Goal: Task Accomplishment & Management: Use online tool/utility

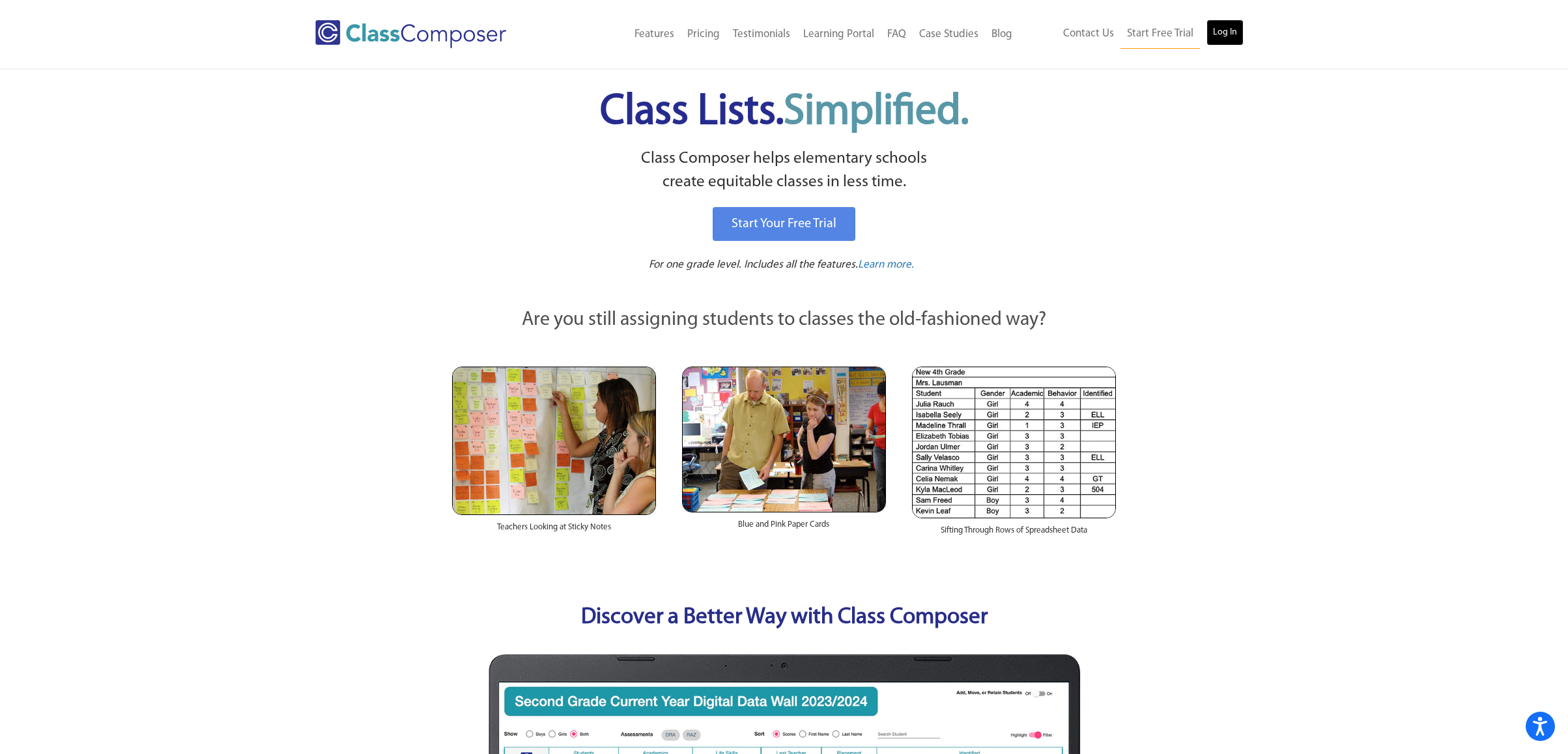
click at [1225, 35] on link "Log In" at bounding box center [1224, 32] width 37 height 26
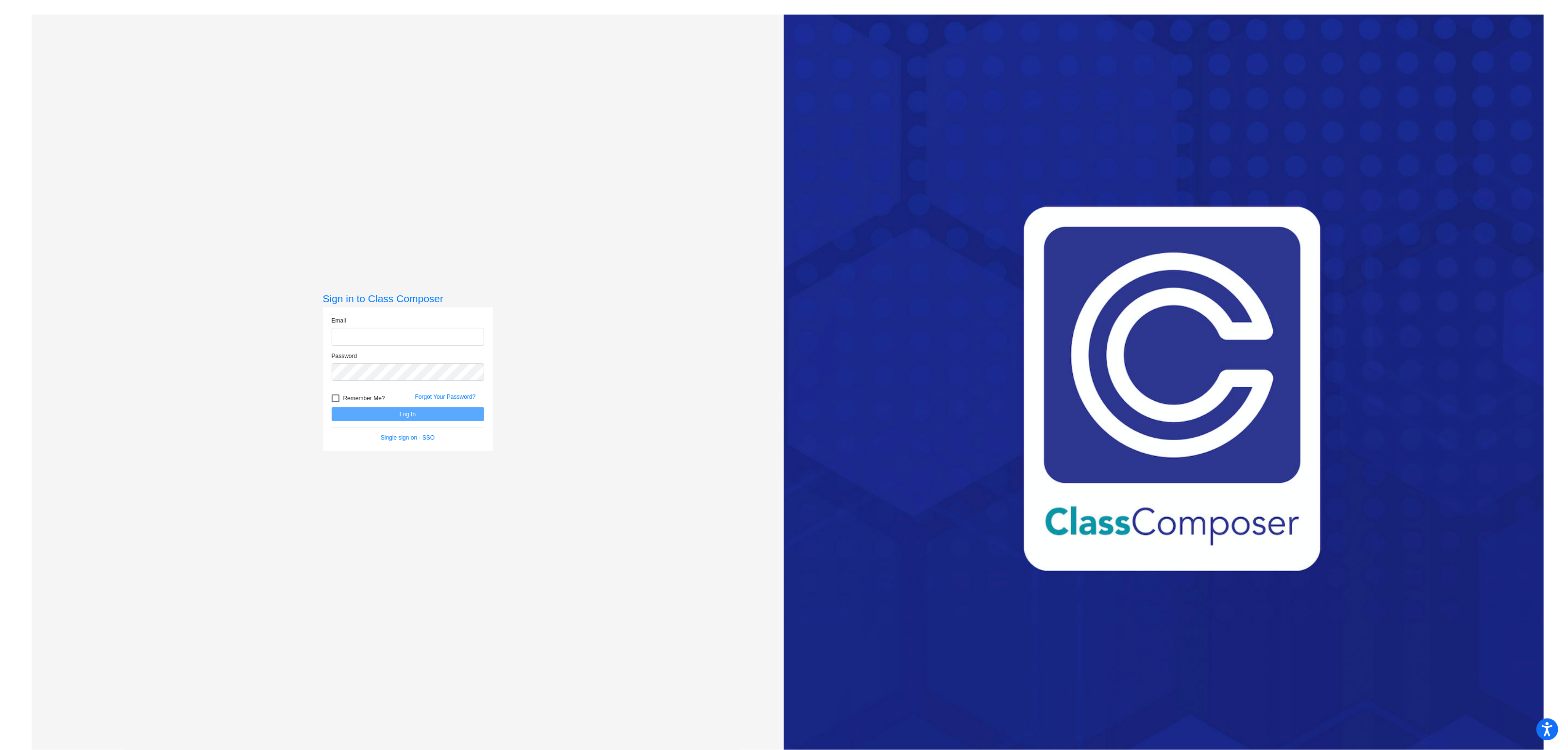
type input "[EMAIL_ADDRESS][DOMAIN_NAME]"
click at [417, 418] on button "Log In" at bounding box center [407, 415] width 152 height 14
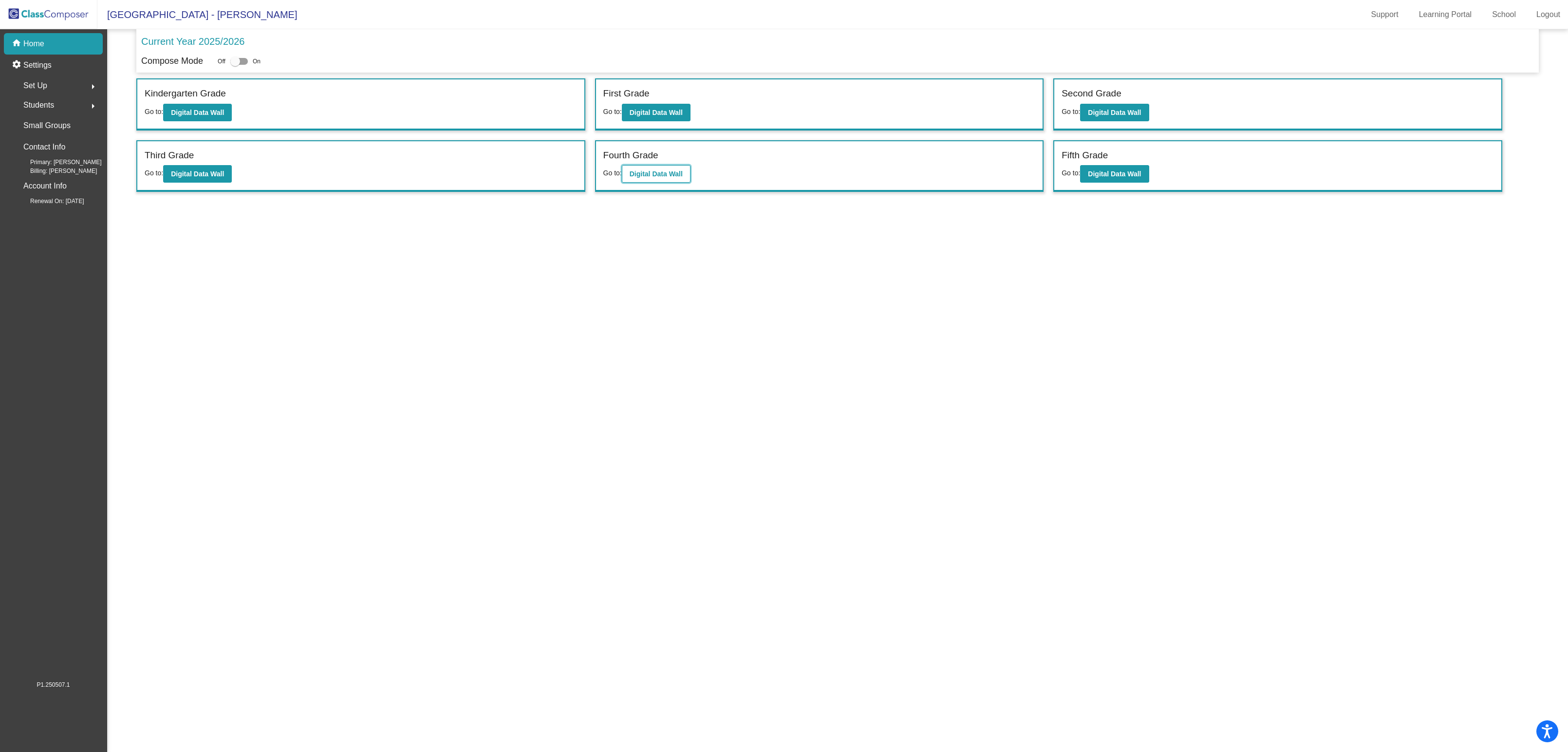
click at [678, 167] on button "Digital Data Wall" at bounding box center [656, 173] width 68 height 17
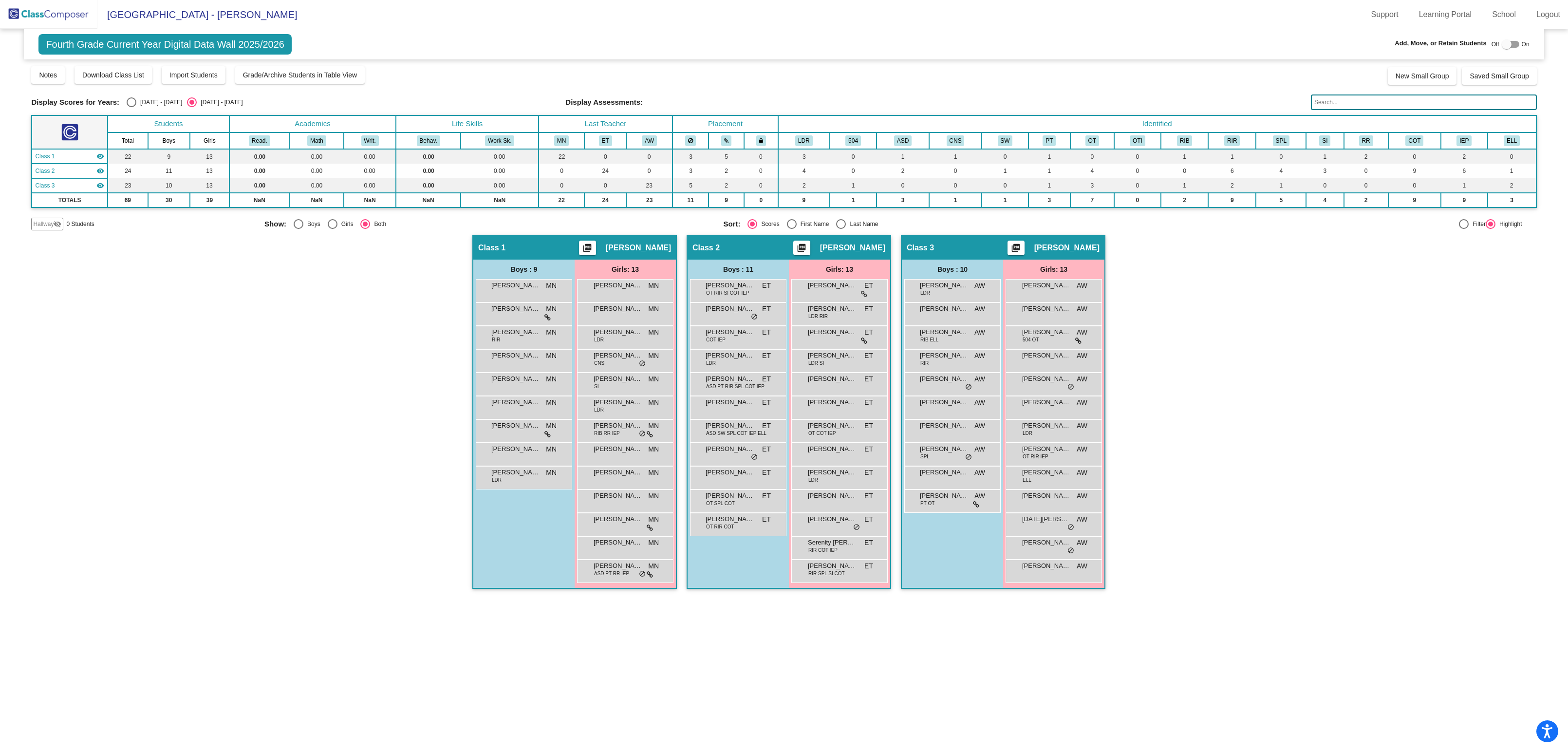
click at [1506, 45] on div at bounding box center [1507, 44] width 10 height 10
checkbox input "true"
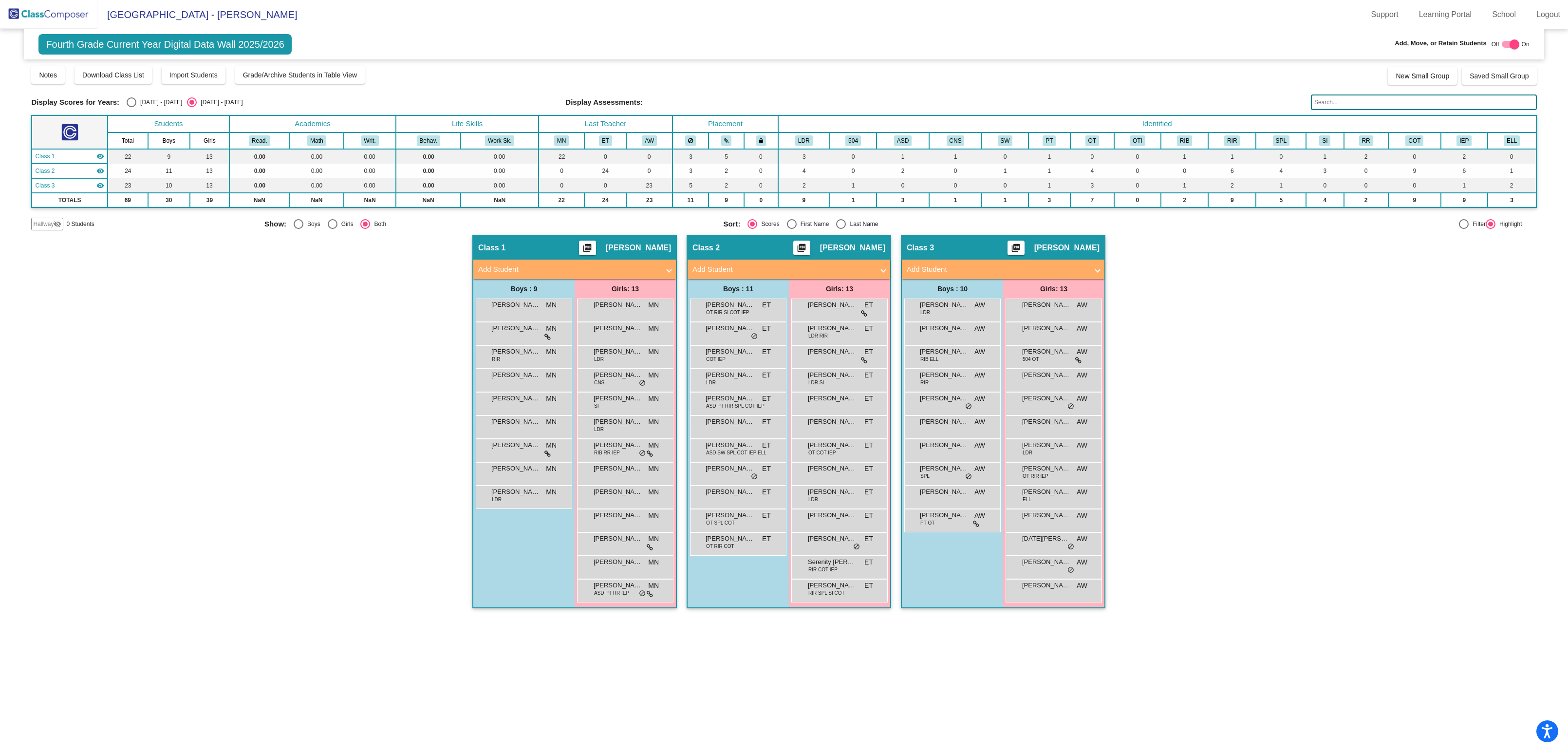
click at [132, 104] on div "Select an option" at bounding box center [131, 102] width 10 height 10
click at [132, 107] on input "[DATE] - [DATE]" at bounding box center [131, 107] width 1 height 1
radio input "true"
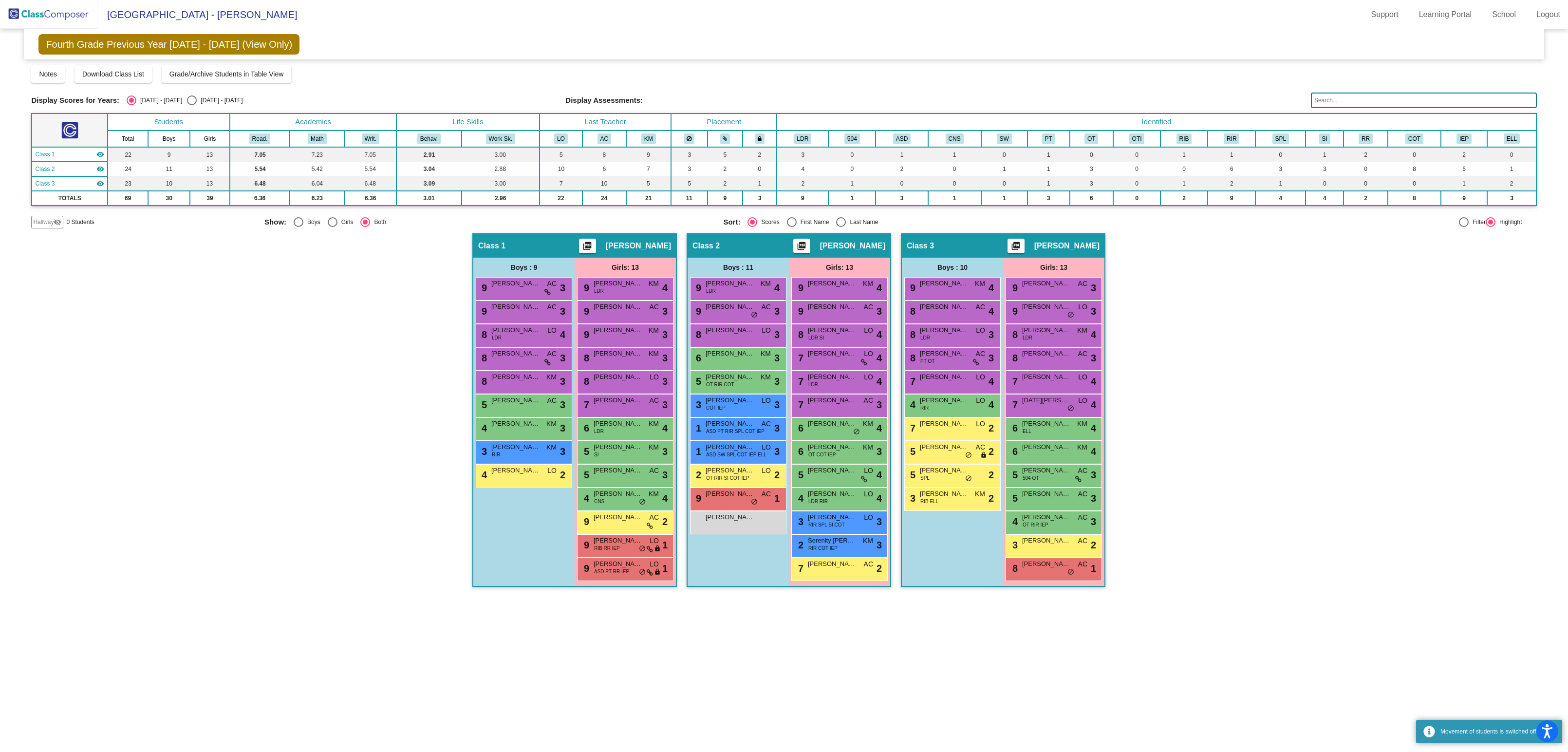
click at [1337, 102] on input "text" at bounding box center [1424, 100] width 226 height 15
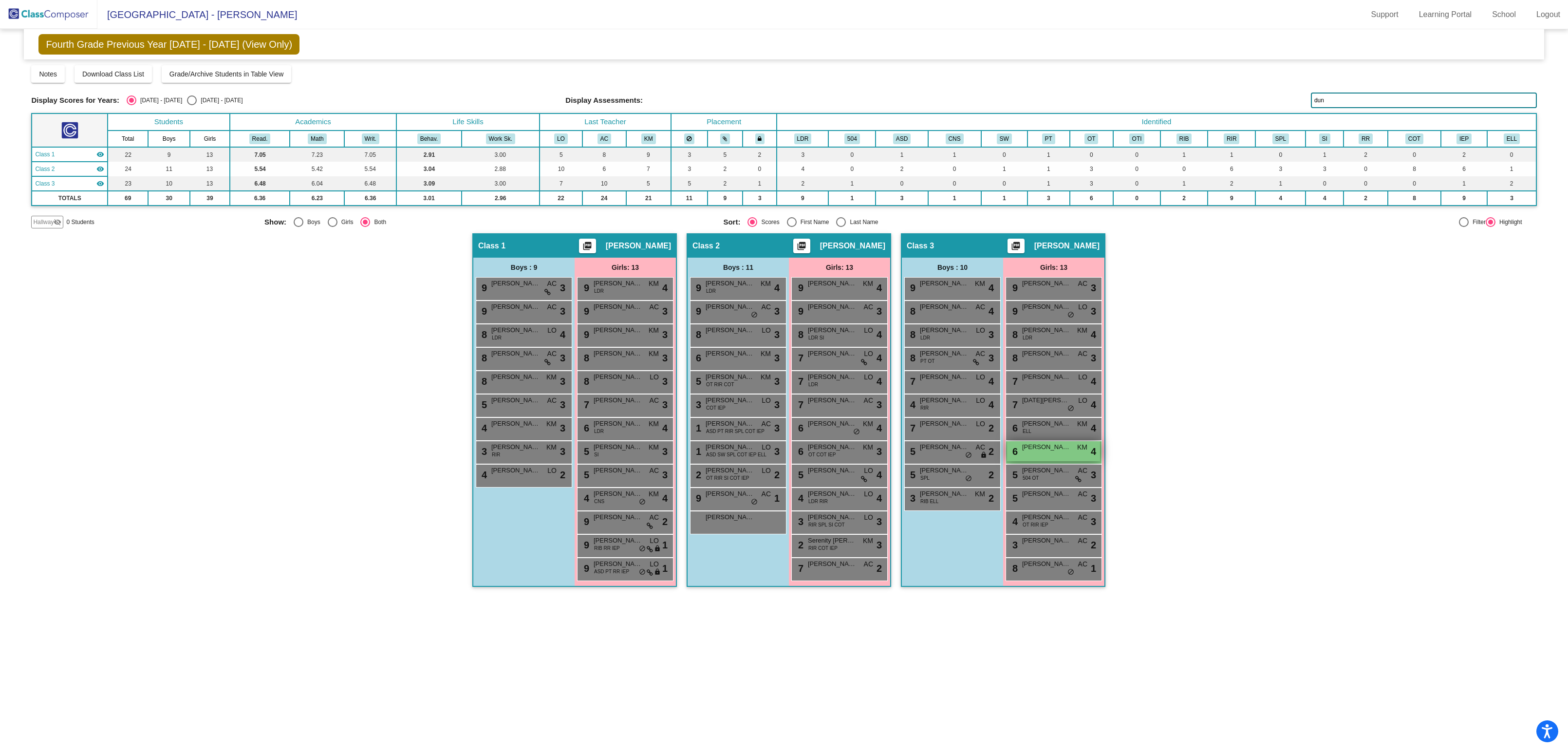
drag, startPoint x: 1064, startPoint y: 453, endPoint x: 1018, endPoint y: 453, distance: 46.0
click at [1018, 453] on div "6 [PERSON_NAME] KM lock do_not_disturb_alt 4" at bounding box center [1054, 451] width 93 height 20
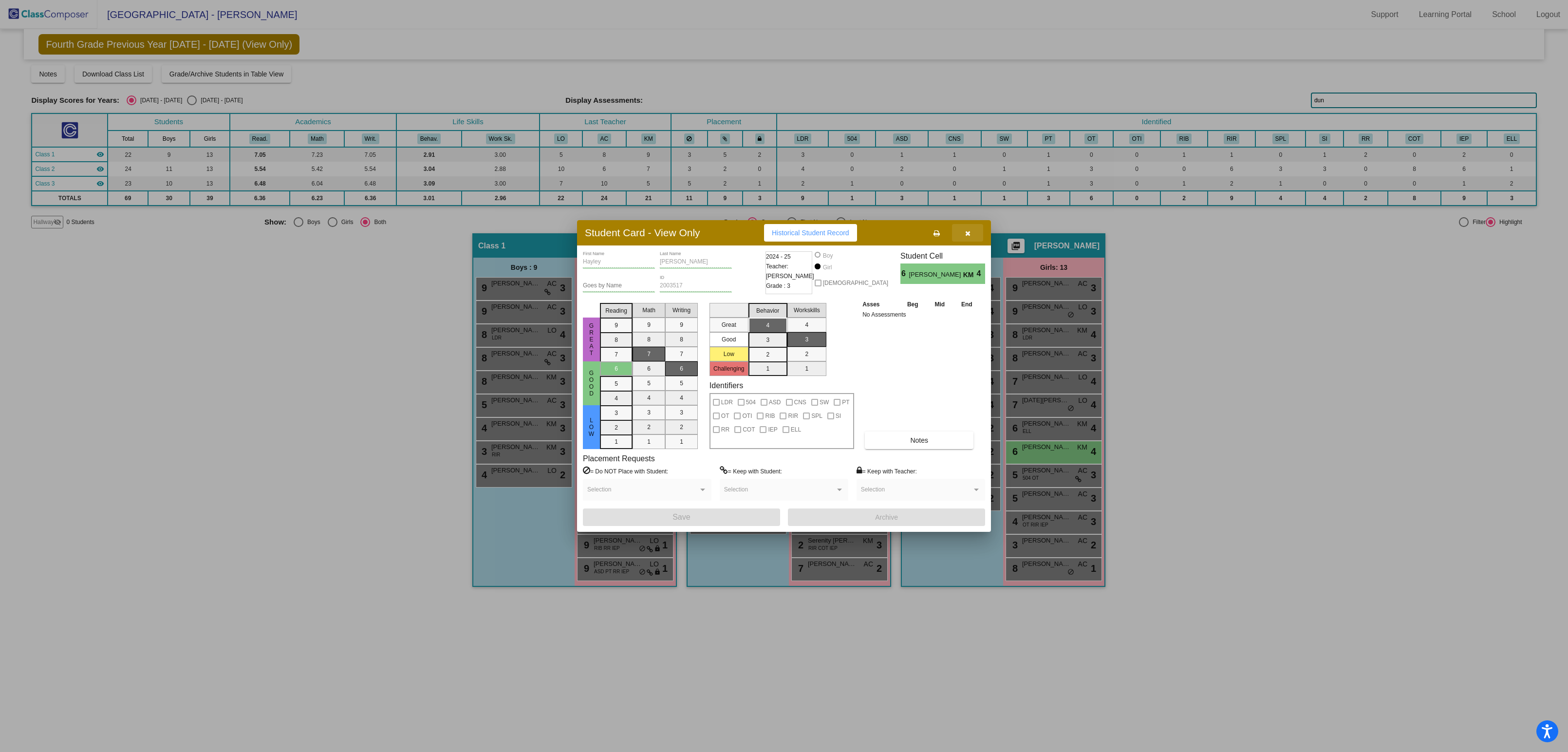
click at [968, 235] on icon "button" at bounding box center [968, 233] width 5 height 7
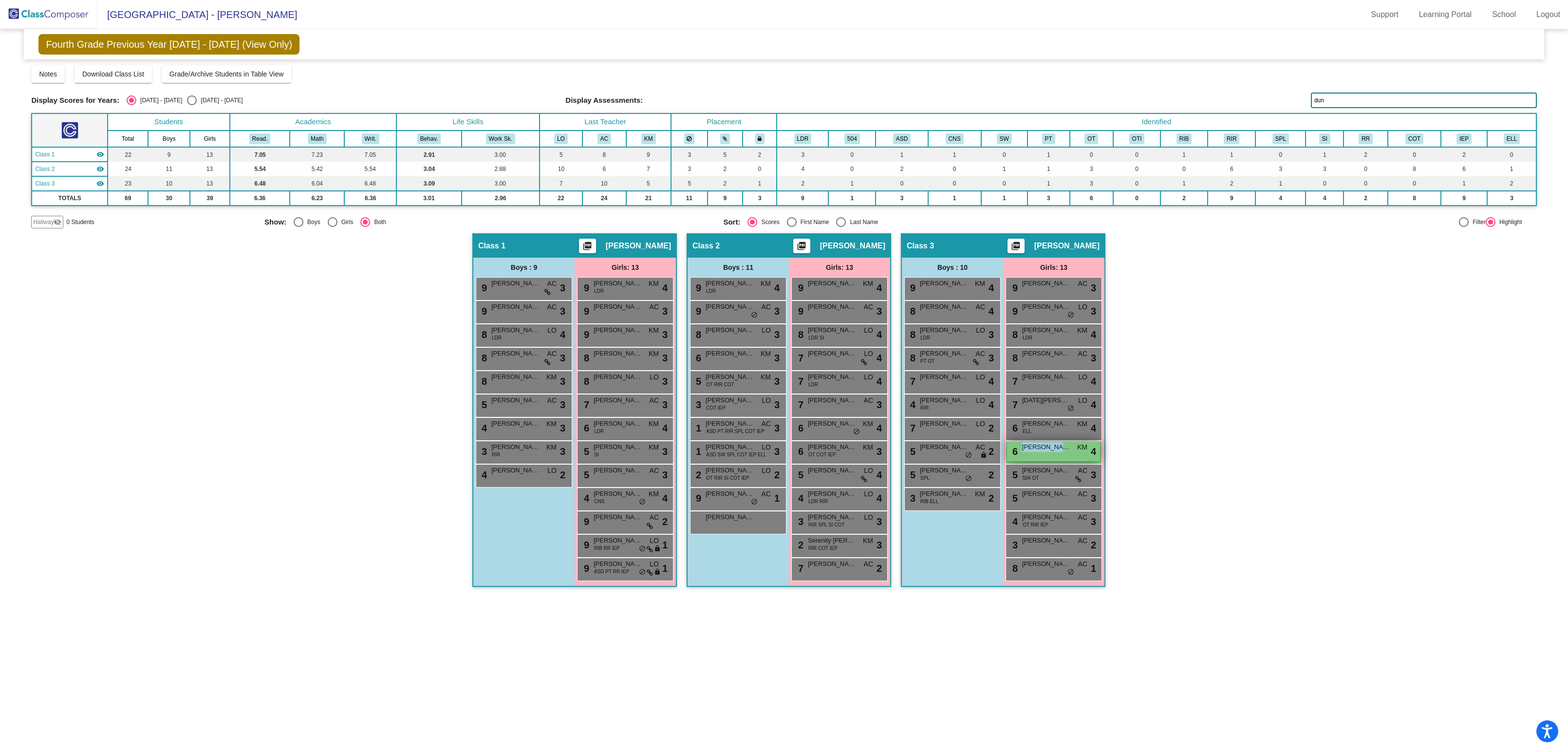
drag, startPoint x: 1073, startPoint y: 453, endPoint x: 1058, endPoint y: 447, distance: 16.2
click at [1058, 447] on div "6 [PERSON_NAME] KM lock do_not_disturb_alt 4" at bounding box center [1054, 451] width 93 height 20
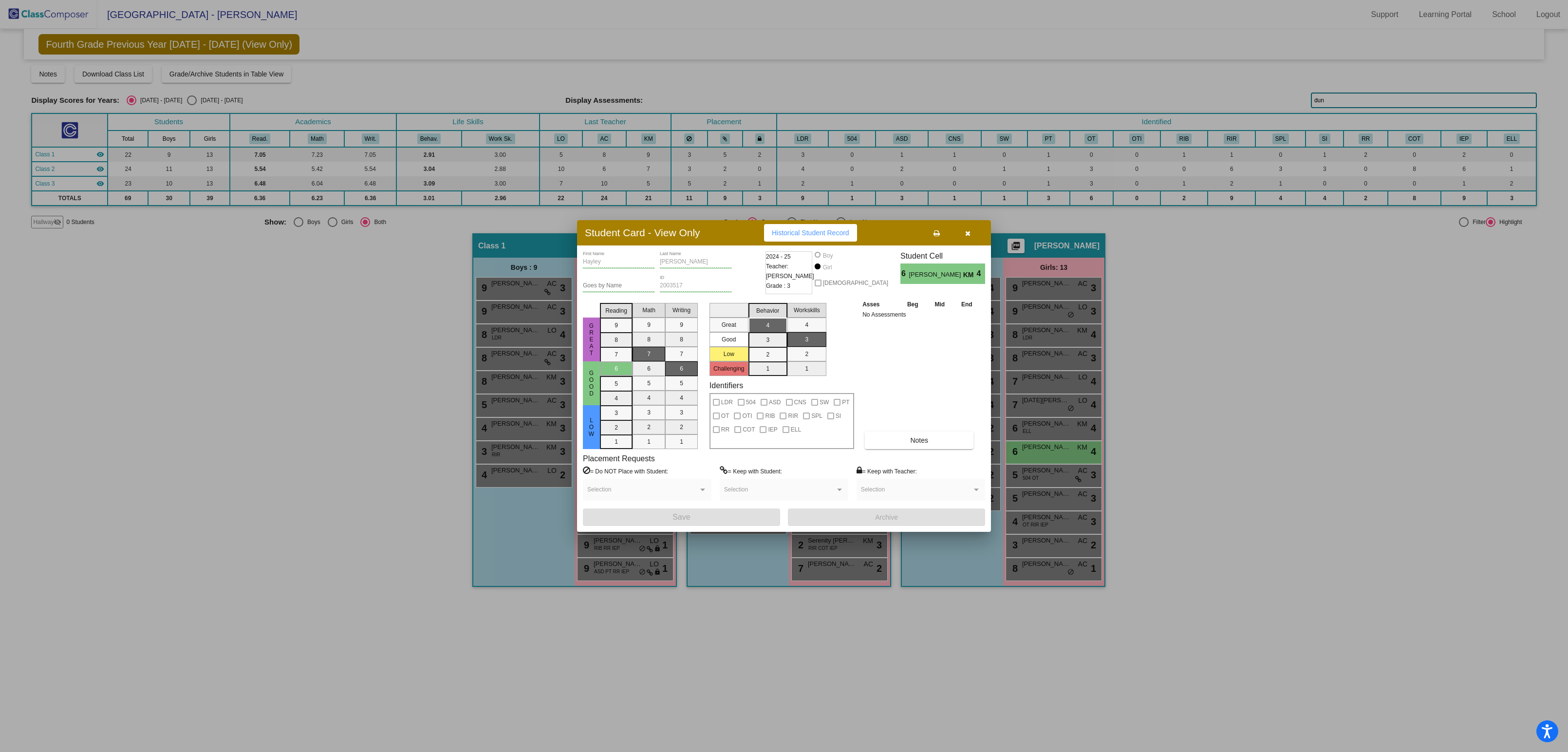
click at [1261, 392] on div at bounding box center [784, 376] width 1568 height 752
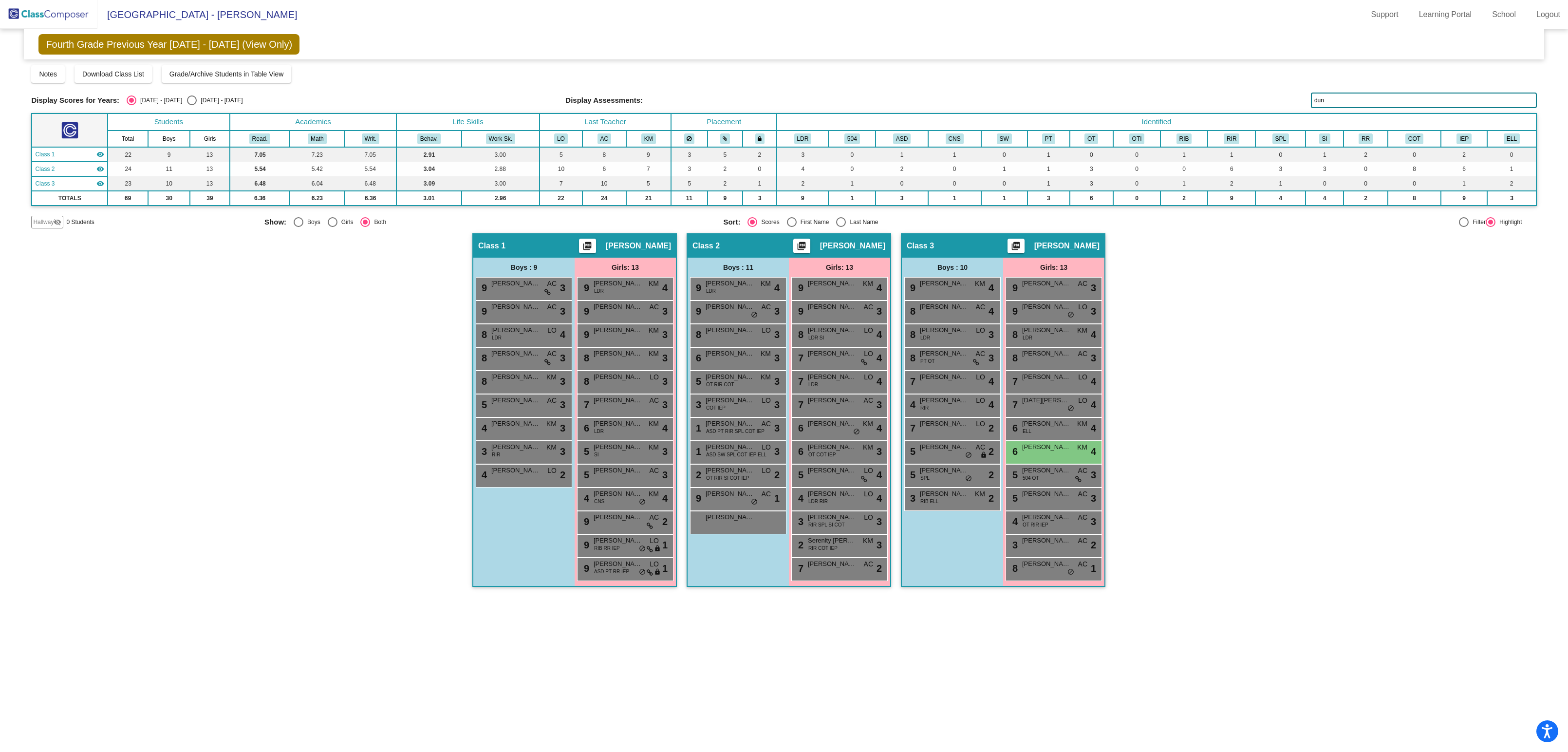
click at [1354, 95] on input "dun" at bounding box center [1424, 100] width 226 height 15
click at [1345, 95] on input "dun" at bounding box center [1424, 100] width 226 height 15
click at [1337, 99] on input "dun" at bounding box center [1424, 100] width 226 height 15
type input "d"
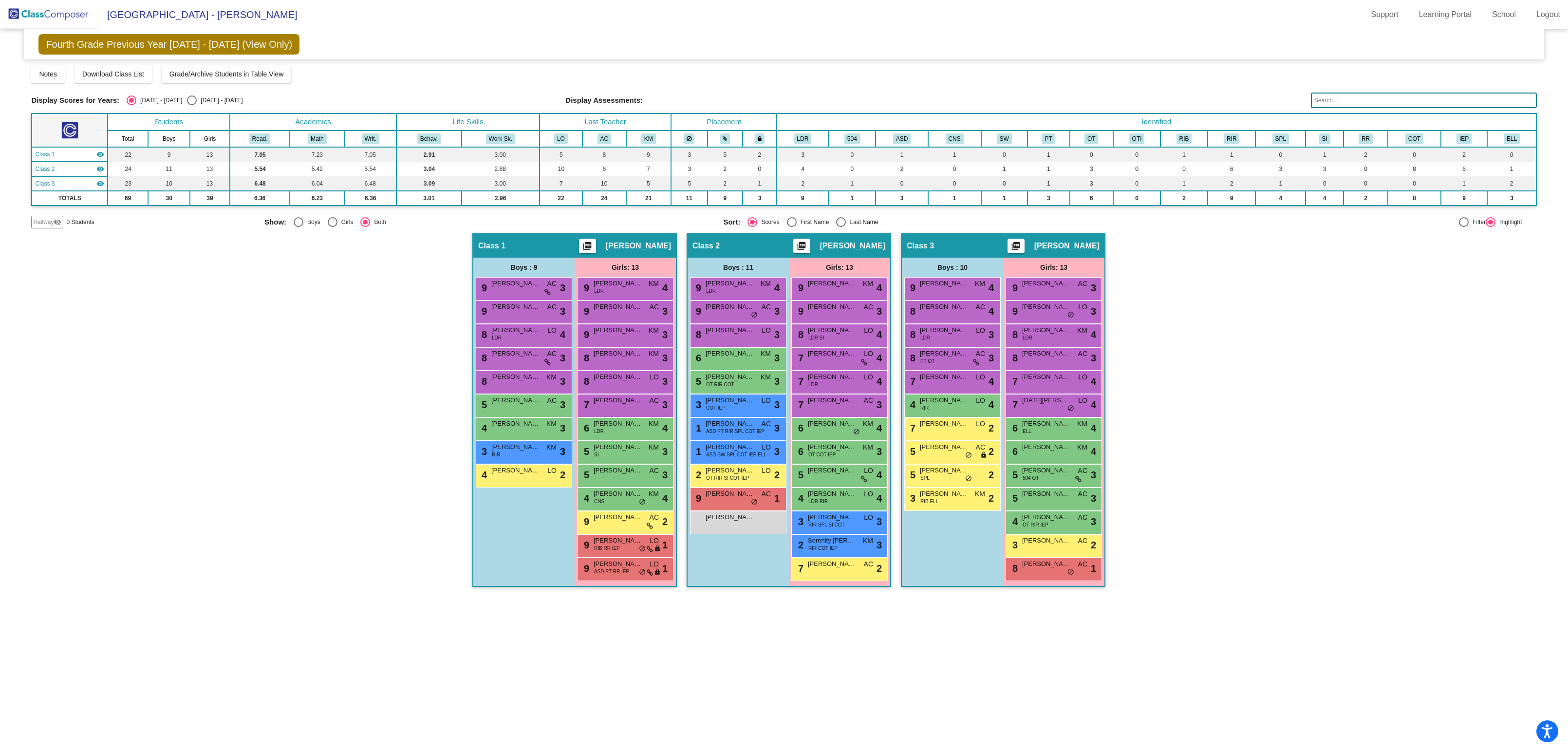
click at [187, 100] on div "Select an option" at bounding box center [192, 100] width 10 height 10
click at [191, 106] on input "[DATE] - [DATE]" at bounding box center [191, 106] width 1 height 1
radio input "true"
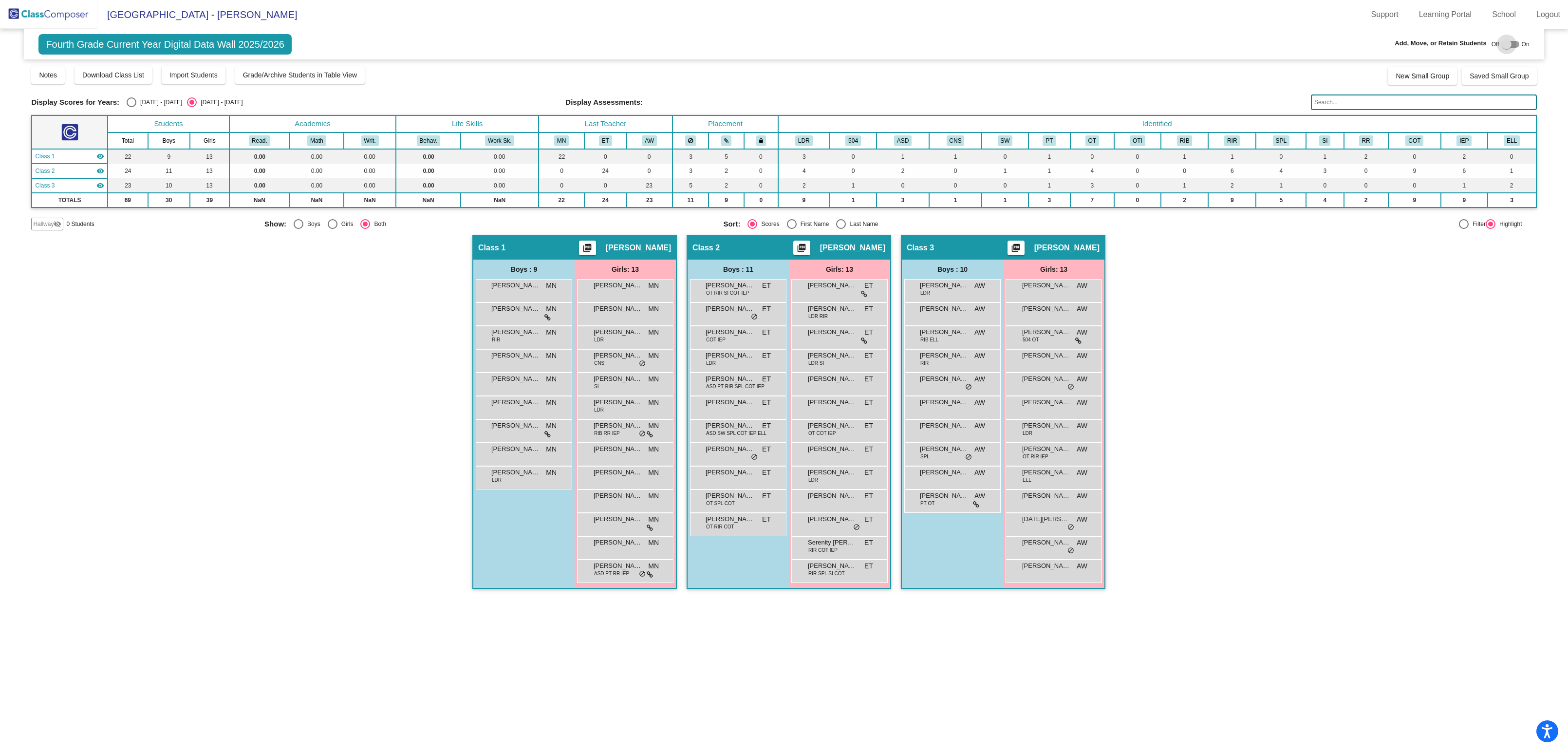
click at [1510, 45] on div at bounding box center [1507, 44] width 10 height 10
checkbox input "true"
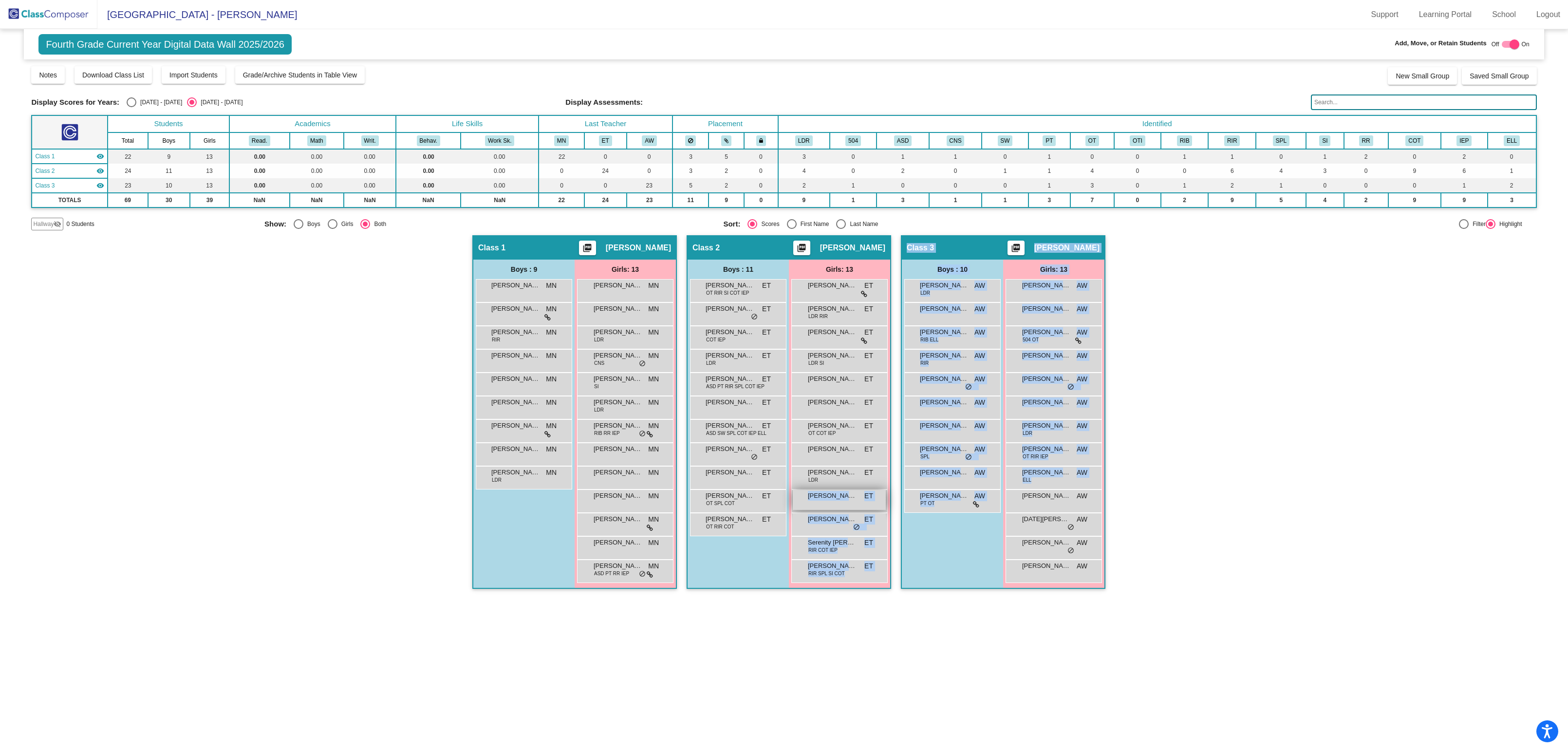
drag, startPoint x: 1041, startPoint y: 502, endPoint x: 860, endPoint y: 496, distance: 181.1
click at [832, 503] on div "Hallway - Hallway Class picture_as_pdf Add Student First Name Last Name Student…" at bounding box center [784, 417] width 1505 height 363
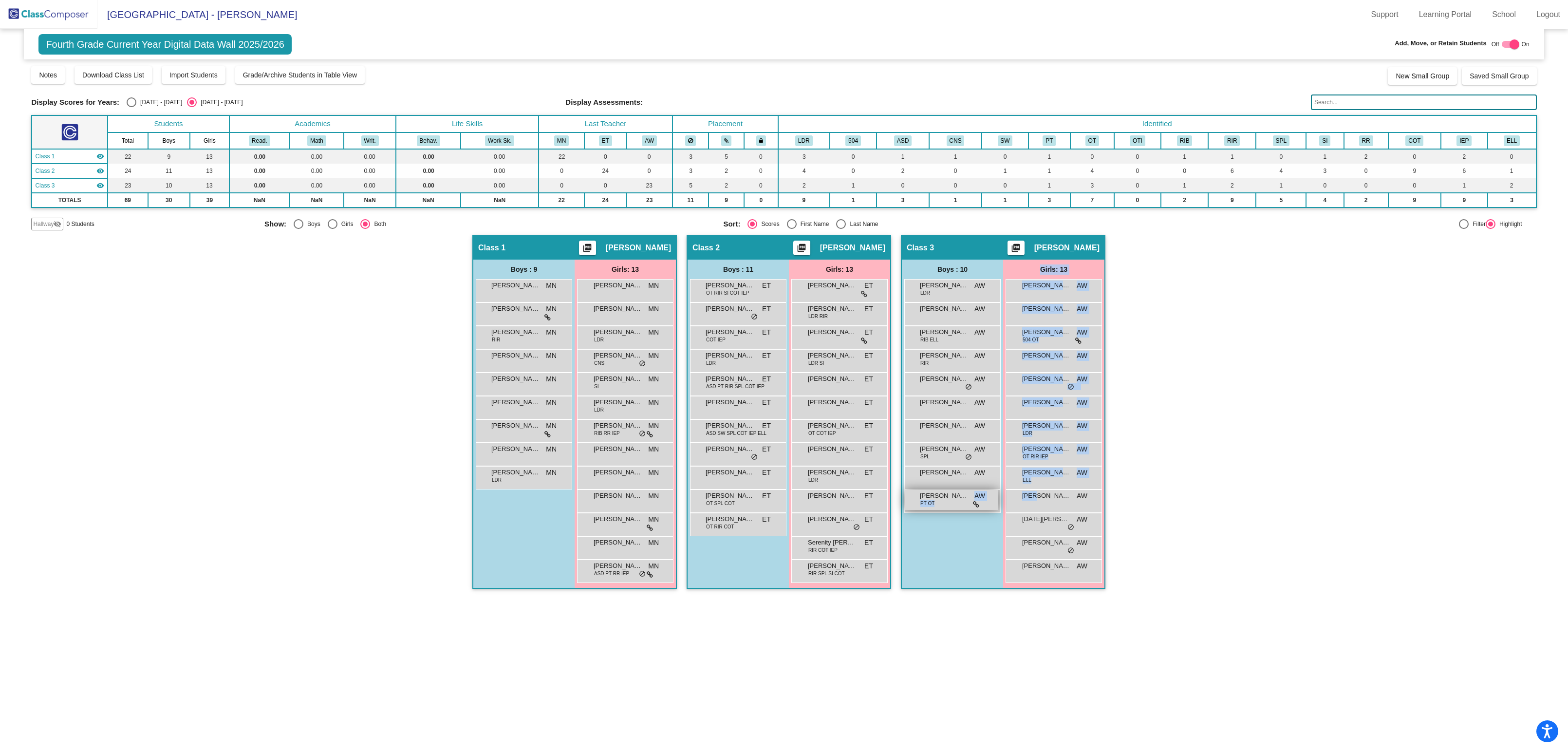
drag, startPoint x: 1036, startPoint y: 495, endPoint x: 968, endPoint y: 496, distance: 68.0
click at [0, 0] on div "Boys : 10 [PERSON_NAME] LDR AW lock do_not_disturb_alt [PERSON_NAME] AW lock do…" at bounding box center [0, 0] width 0 height 0
click at [56, 228] on div "Hallway visibility_off" at bounding box center [47, 224] width 32 height 13
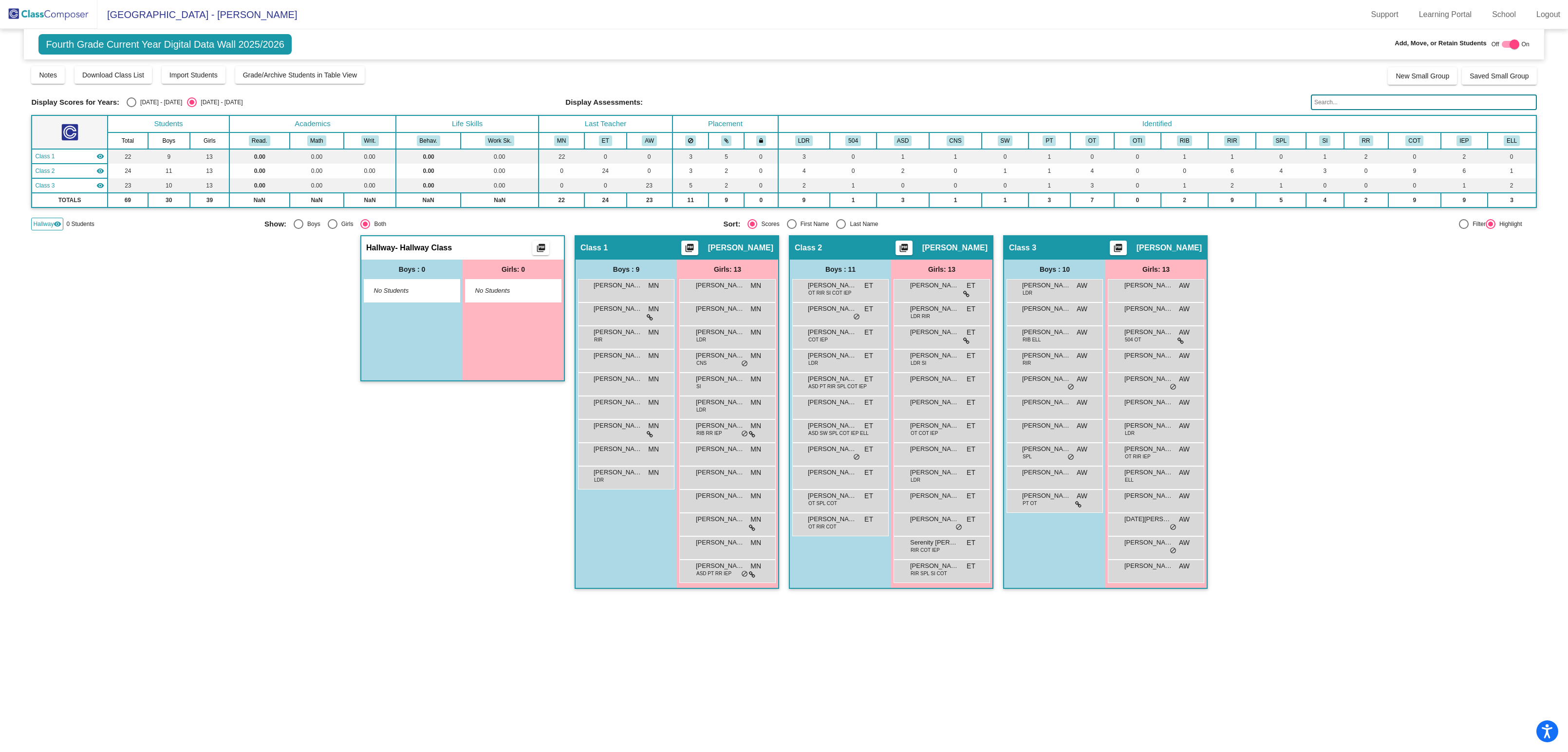
click at [131, 104] on div "Select an option" at bounding box center [131, 102] width 10 height 10
click at [131, 107] on input "[DATE] - [DATE]" at bounding box center [131, 107] width 1 height 1
radio input "true"
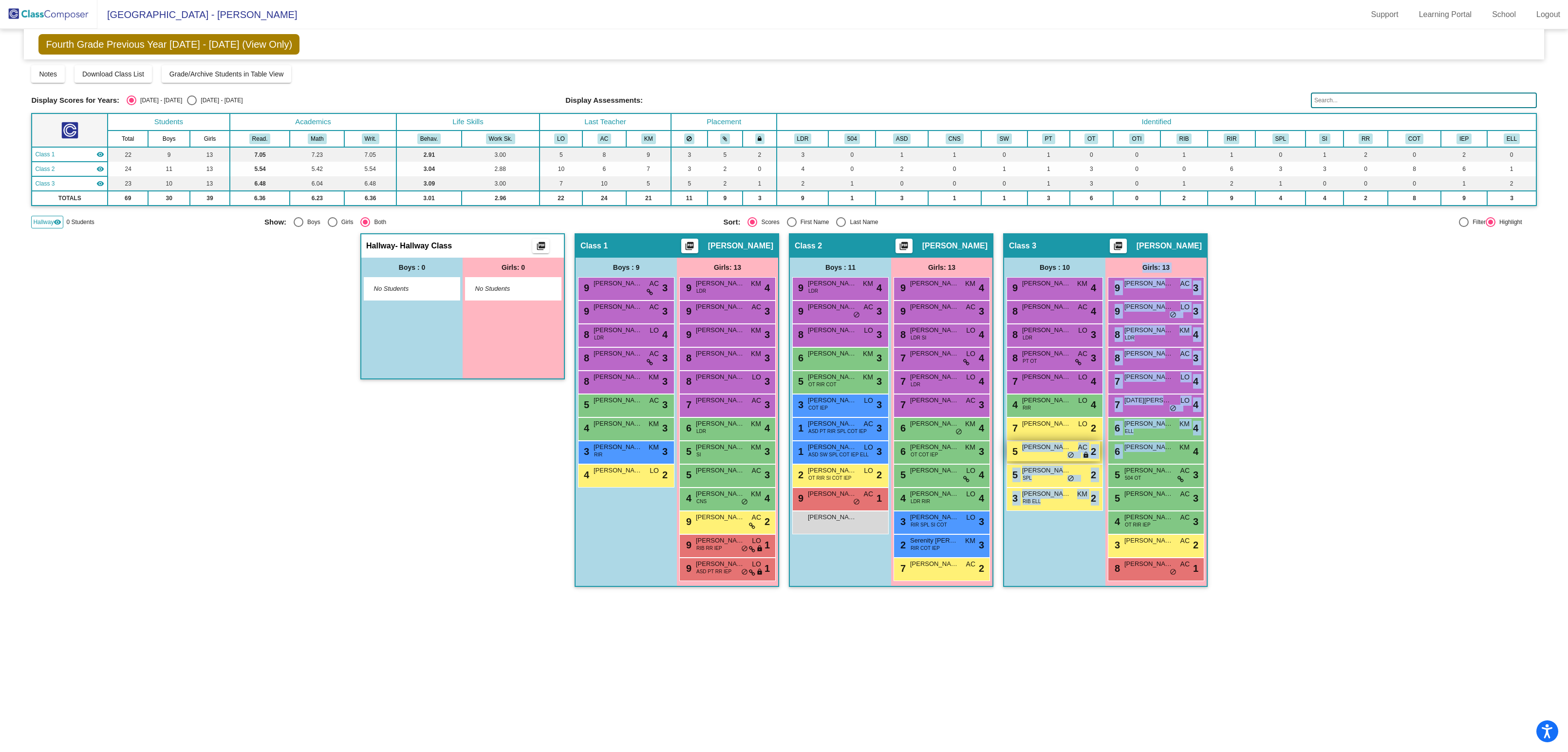
drag, startPoint x: 1157, startPoint y: 450, endPoint x: 1057, endPoint y: 446, distance: 100.1
click at [1002, 460] on div "Hallway - Hallway Class picture_as_pdf Add Student First Name Last Name Student…" at bounding box center [784, 415] width 1505 height 363
drag, startPoint x: 1154, startPoint y: 451, endPoint x: 1322, endPoint y: 370, distance: 186.5
click at [564, 379] on div "Boys : 10 9 [PERSON_NAME] KM lock do_not_disturb_alt 4 8 [PERSON_NAME] AC lock …" at bounding box center [462, 318] width 203 height 121
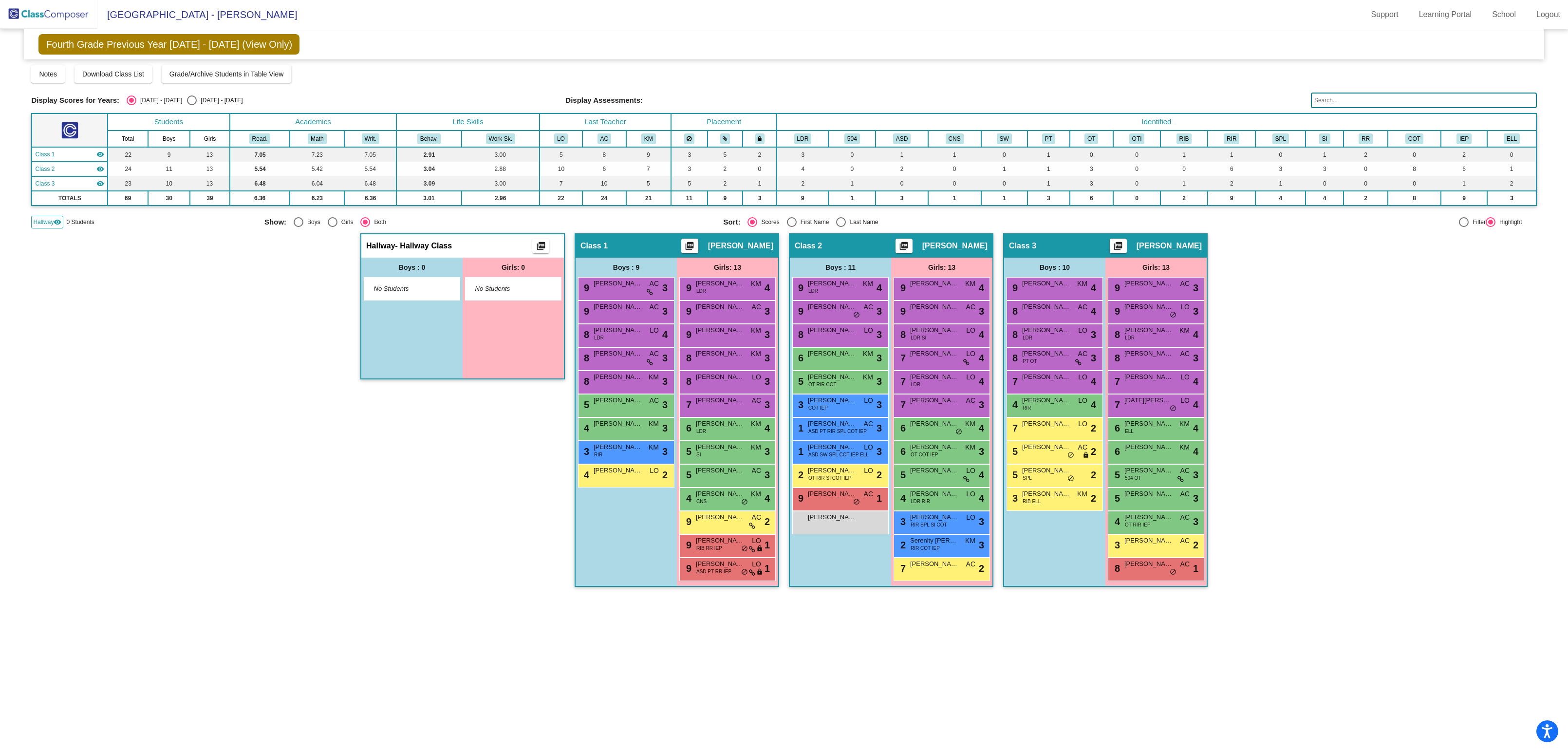
click at [1401, 91] on div "Display Scores for Years: [DATE] - [DATE] [DATE] - [DATE] Grade/Archive Student…" at bounding box center [784, 146] width 1505 height 163
click at [47, 19] on img at bounding box center [49, 14] width 97 height 29
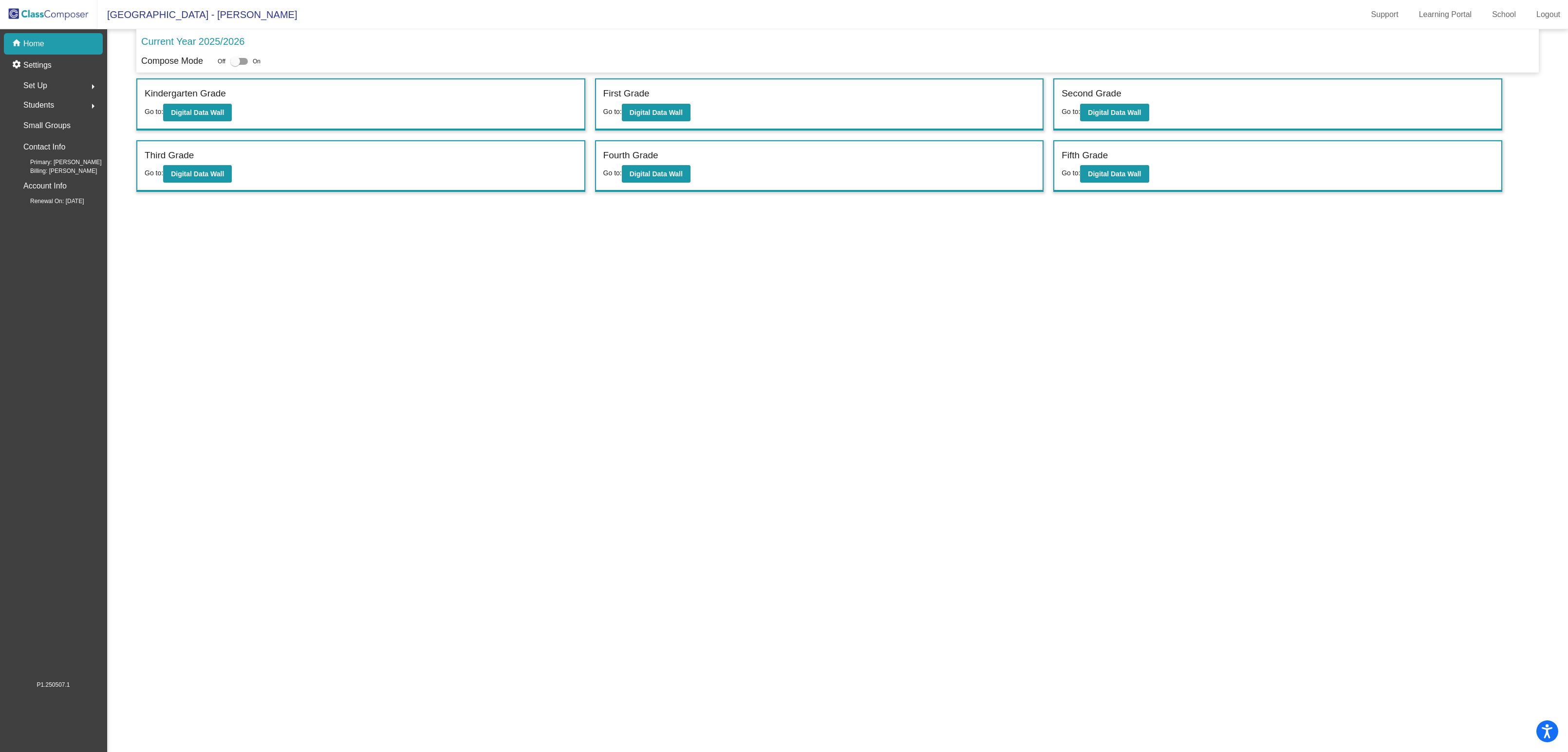
click at [46, 108] on span "Students" at bounding box center [39, 105] width 31 height 13
click at [46, 218] on div "All Students" at bounding box center [40, 212] width 61 height 22
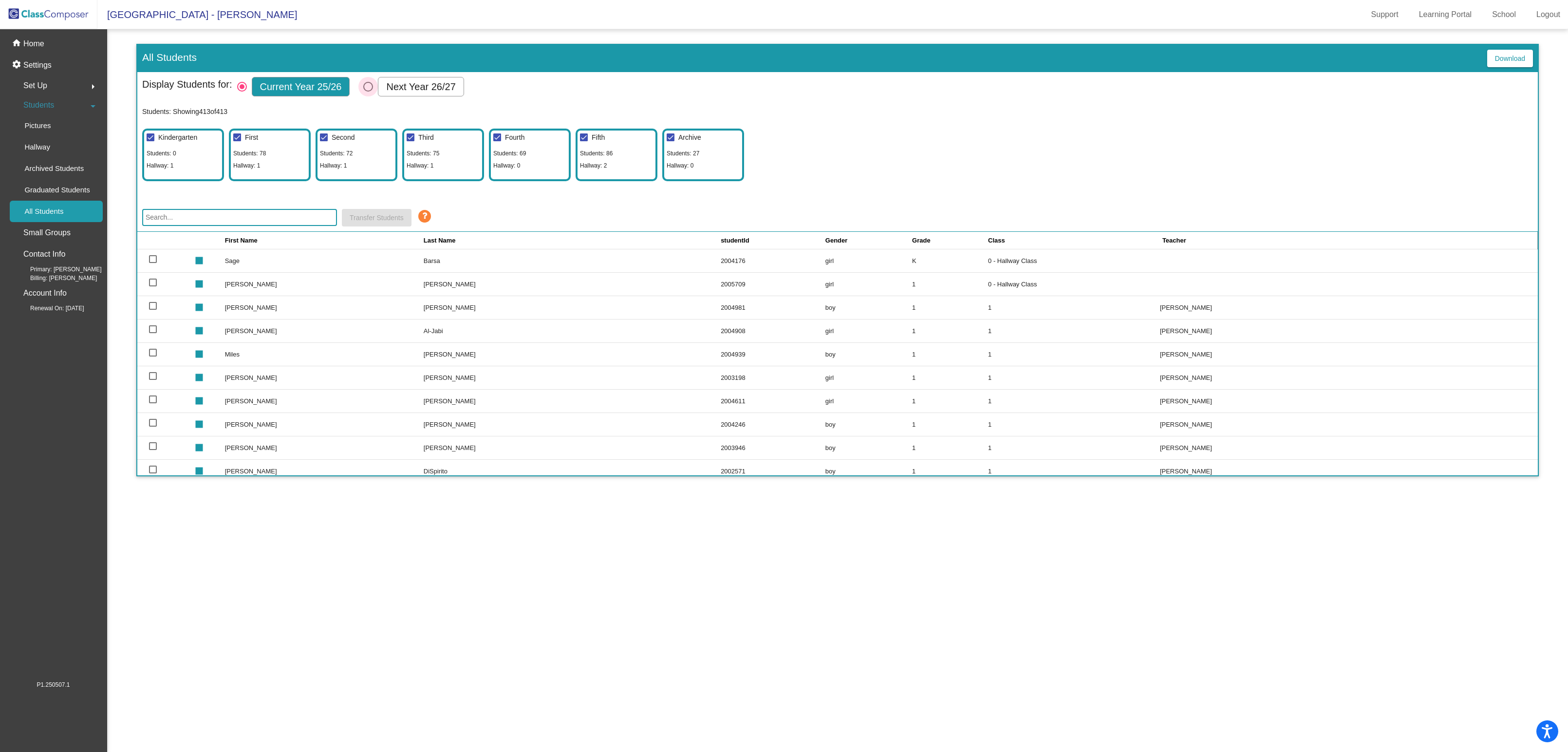
click at [368, 88] on div "Select Columns" at bounding box center [368, 86] width 10 height 10
click at [368, 91] on input "Next Year 26/27" at bounding box center [368, 91] width 1 height 1
radio input "true"
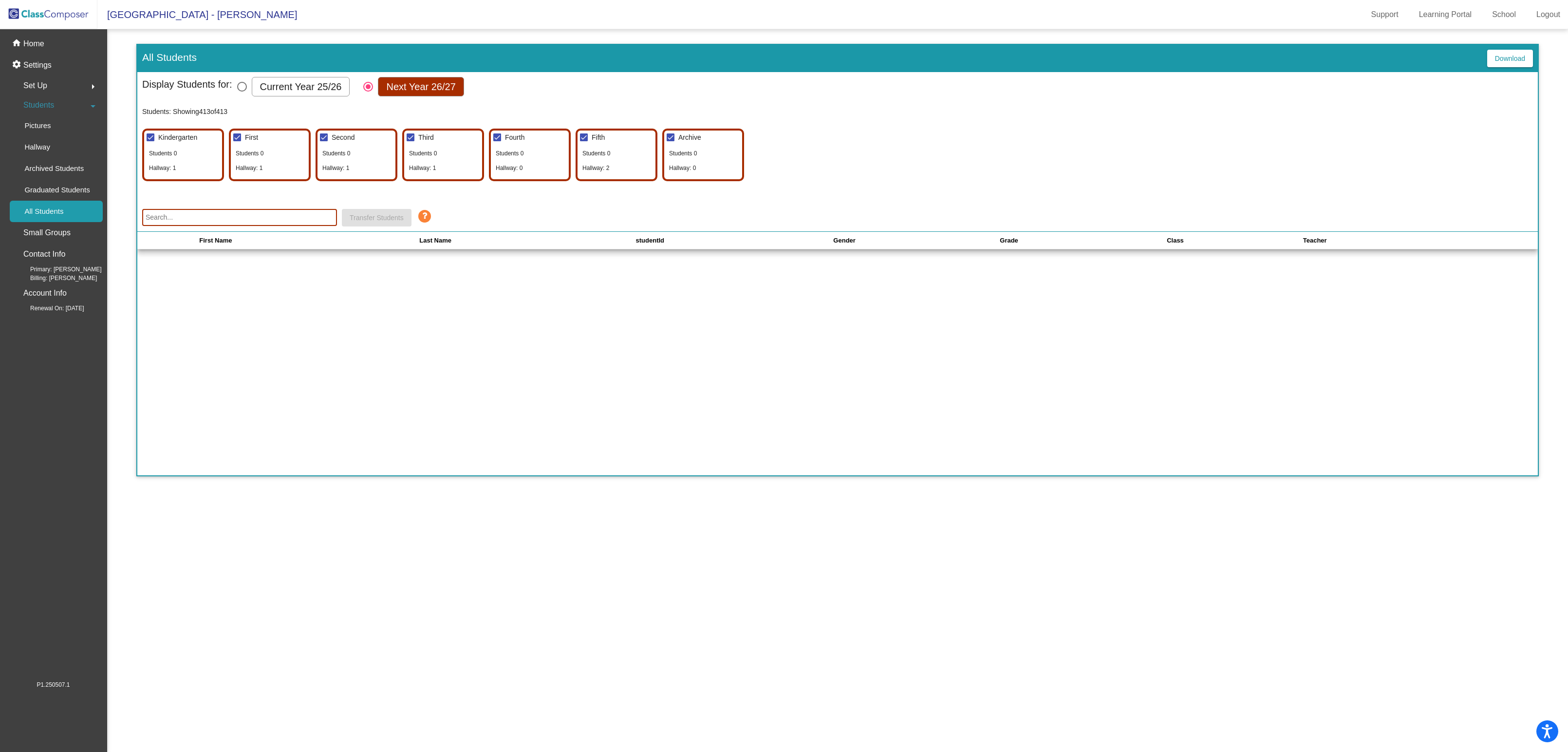
click at [288, 219] on input "text" at bounding box center [239, 217] width 195 height 17
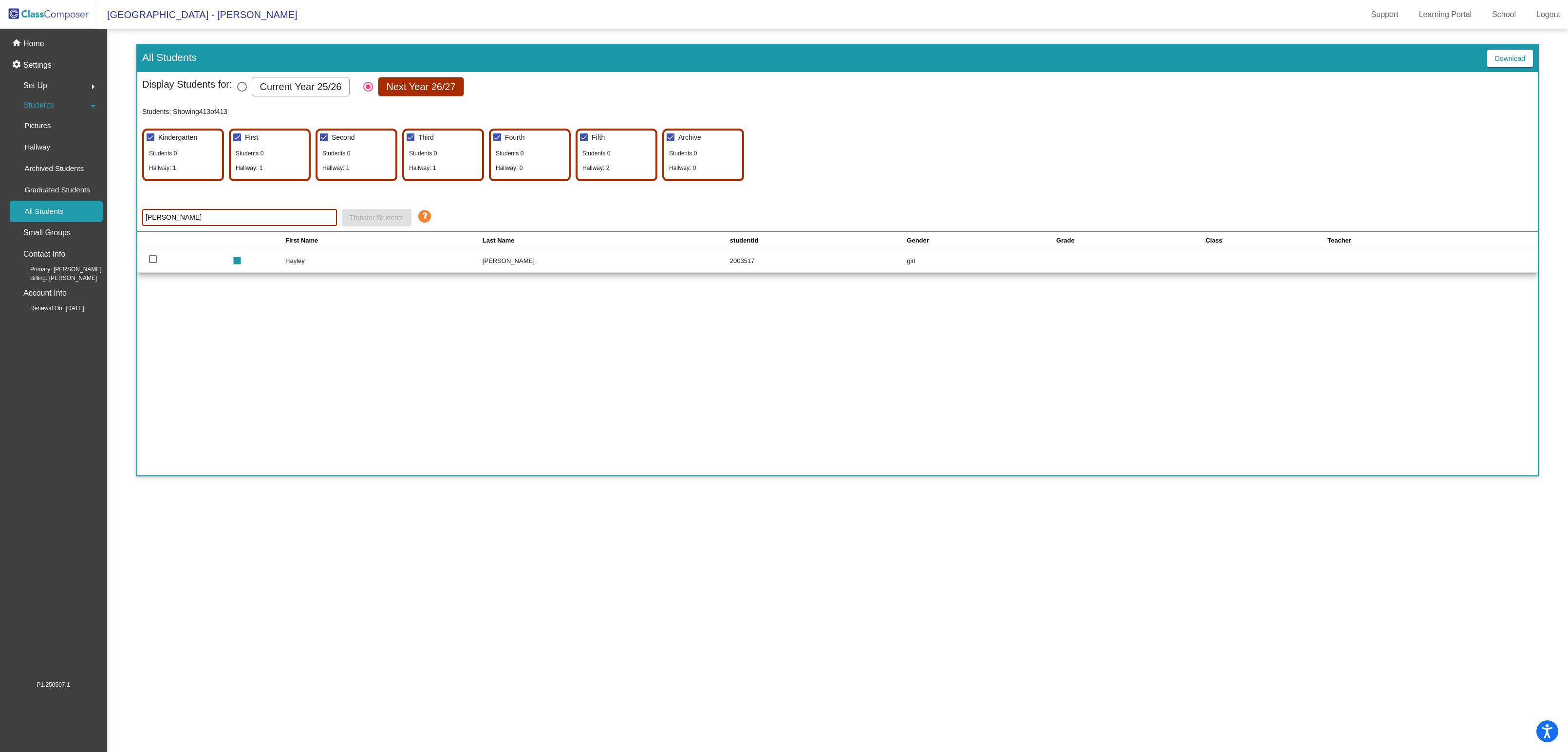
type input "[PERSON_NAME]"
click at [154, 257] on div at bounding box center [153, 259] width 8 height 8
click at [153, 263] on input "select row 280" at bounding box center [152, 263] width 1 height 1
checkbox input "true"
click at [389, 224] on button "Transfer Students" at bounding box center [376, 217] width 70 height 17
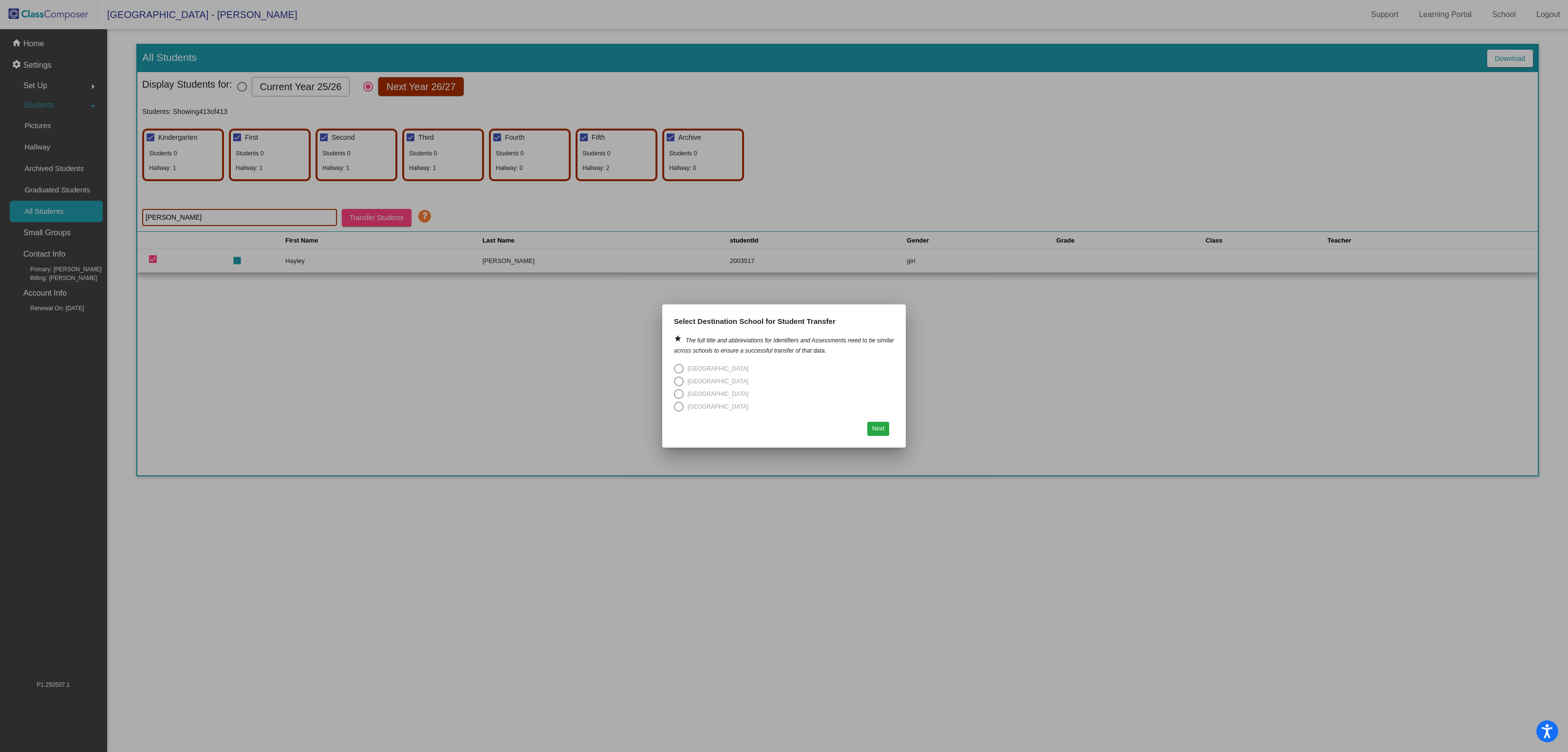
click at [1006, 391] on div at bounding box center [784, 376] width 1568 height 752
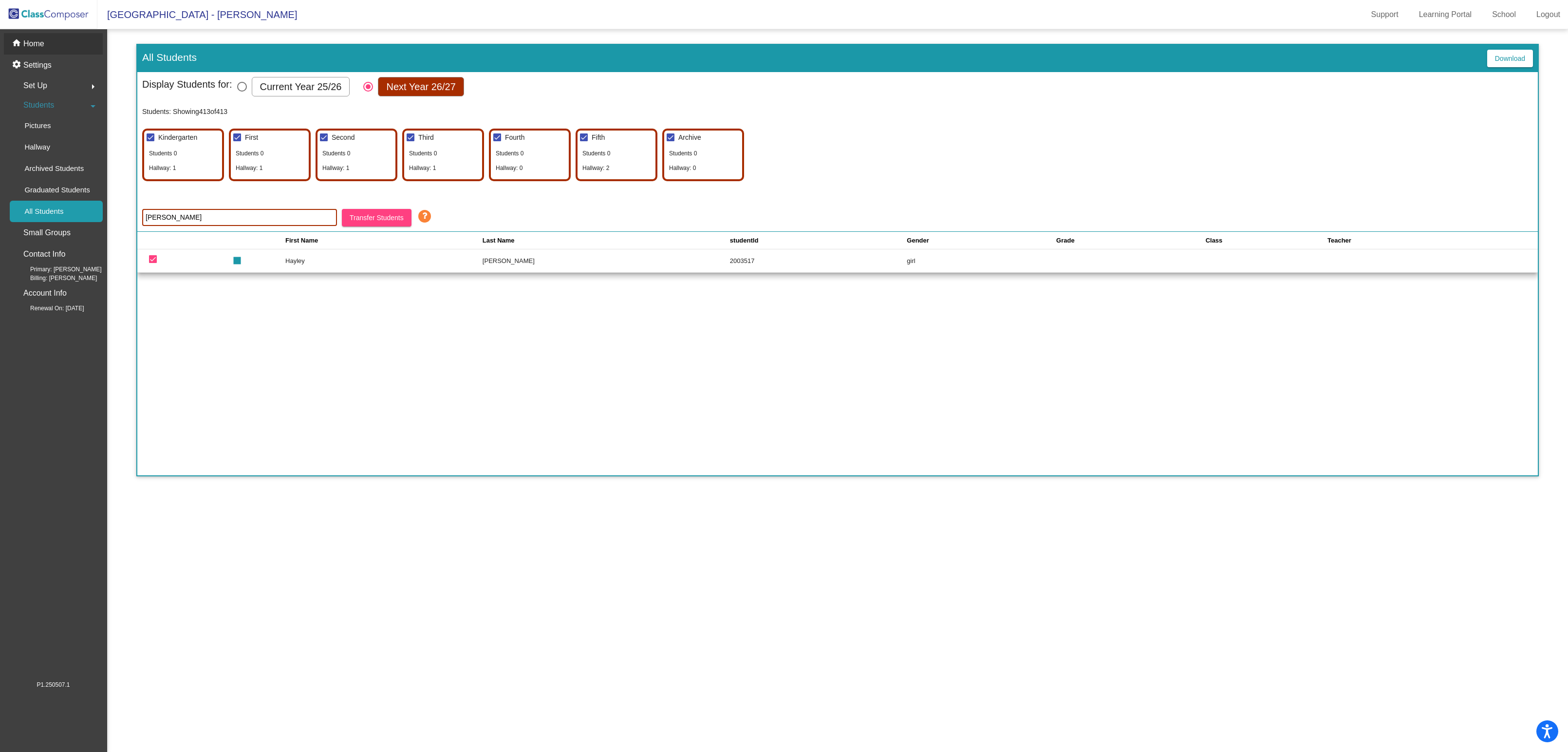
click at [28, 48] on p "Home" at bounding box center [34, 43] width 21 height 12
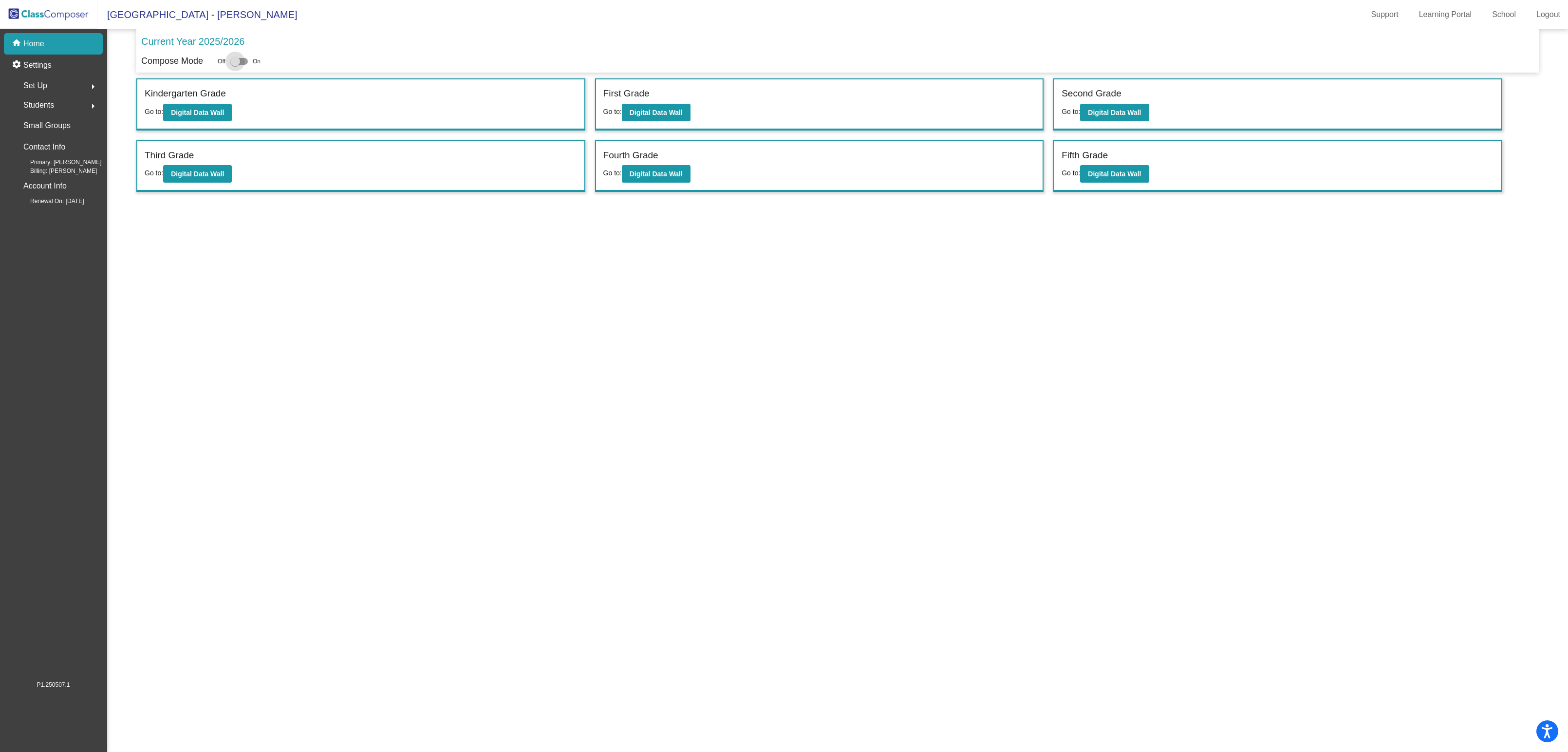
click at [247, 63] on div at bounding box center [238, 61] width 17 height 7
click at [235, 65] on input "checkbox" at bounding box center [235, 65] width 1 height 1
checkbox input "true"
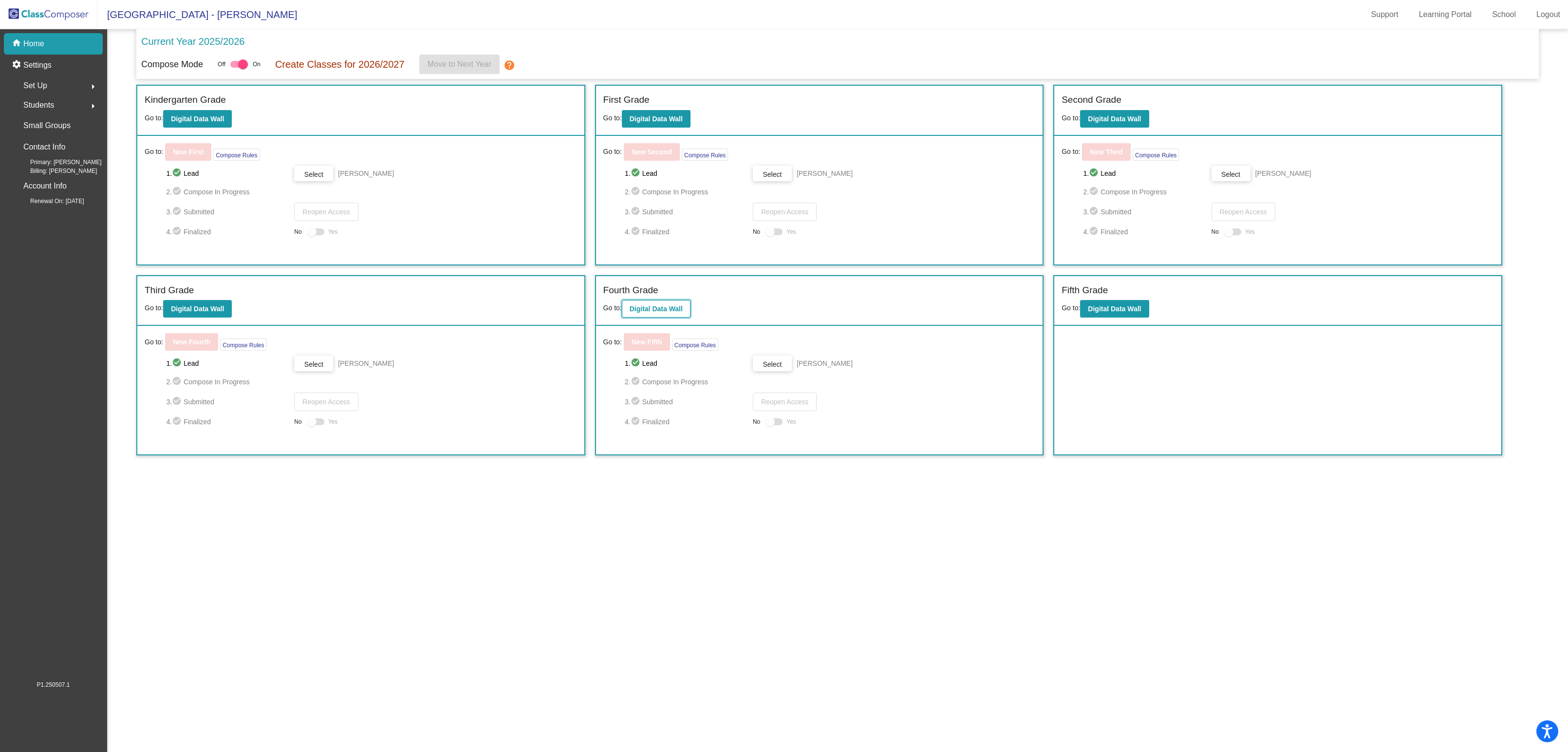
click at [655, 305] on b "Digital Data Wall" at bounding box center [656, 309] width 53 height 8
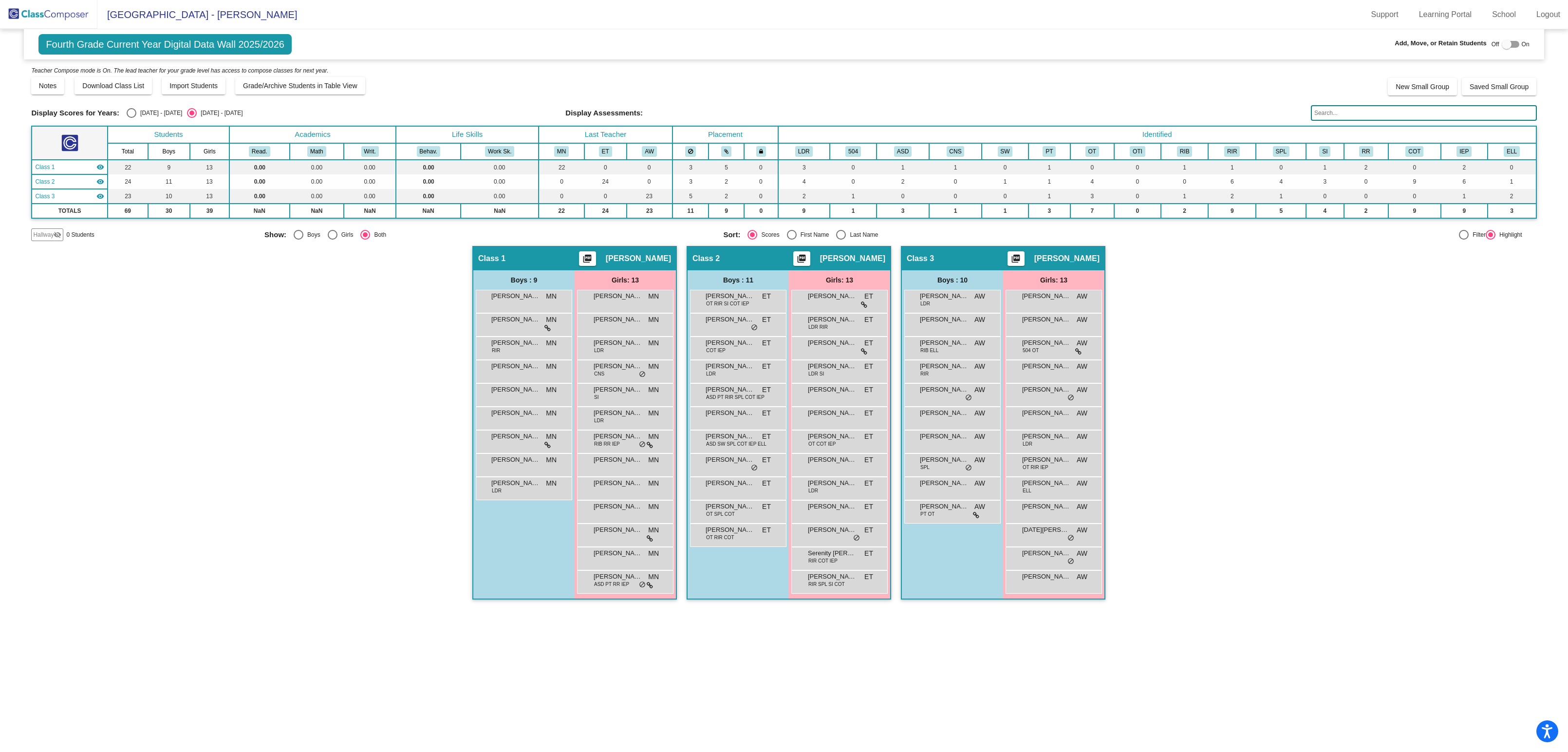
click at [128, 113] on div "Select an option" at bounding box center [131, 113] width 10 height 10
click at [131, 118] on input "[DATE] - [DATE]" at bounding box center [131, 118] width 1 height 1
radio input "true"
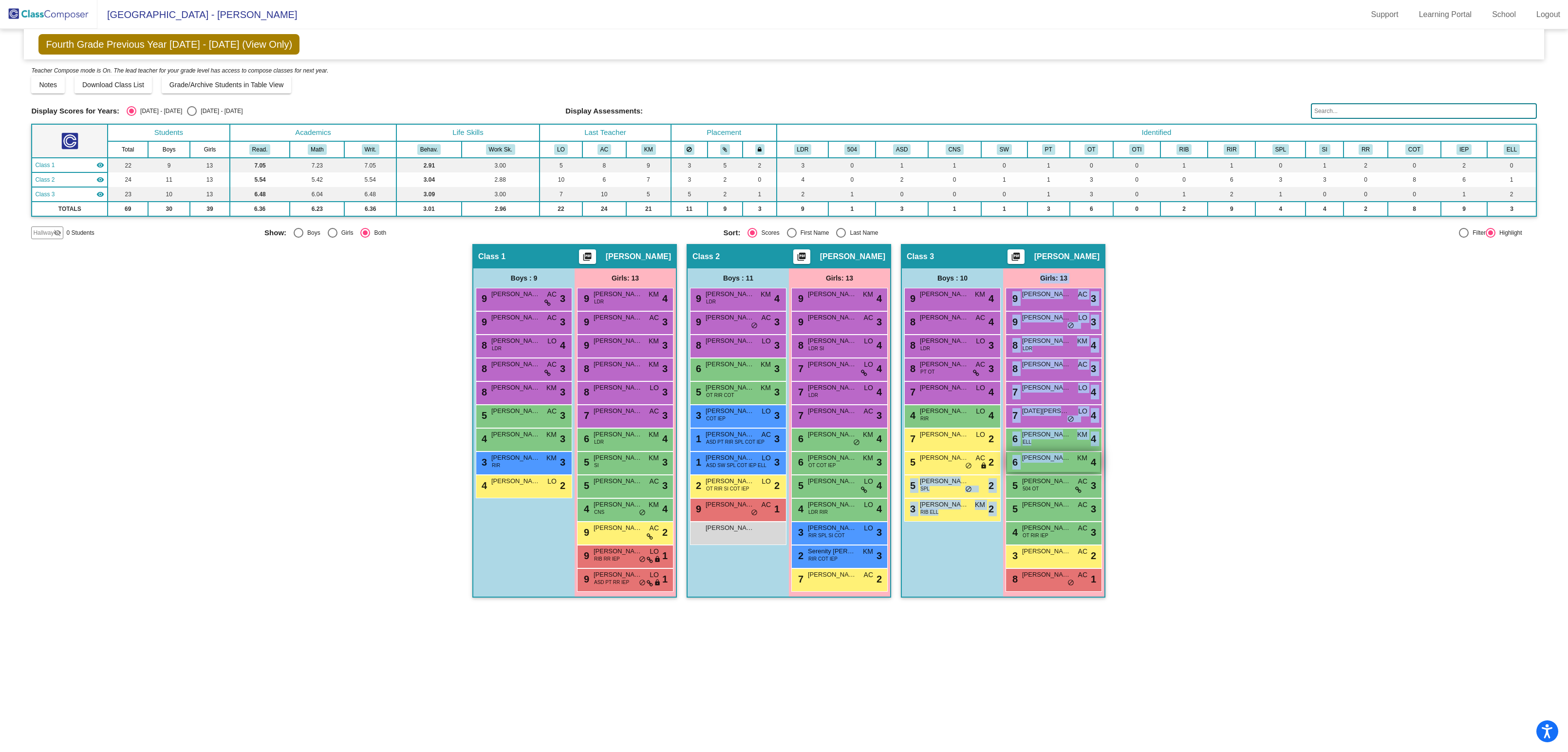
drag, startPoint x: 1064, startPoint y: 455, endPoint x: 1077, endPoint y: 466, distance: 17.0
click at [0, 0] on div "Boys : 10 9 [PERSON_NAME] KM lock do_not_disturb_alt 4 8 [PERSON_NAME] AC lock …" at bounding box center [0, 0] width 0 height 0
drag, startPoint x: 1030, startPoint y: 499, endPoint x: 1092, endPoint y: 432, distance: 91.3
click at [0, 0] on div "Boys : 10 9 [PERSON_NAME] KM lock do_not_disturb_alt 4 8 [PERSON_NAME] AC lock …" at bounding box center [0, 0] width 0 height 0
click at [187, 112] on div "Select an option" at bounding box center [192, 111] width 10 height 10
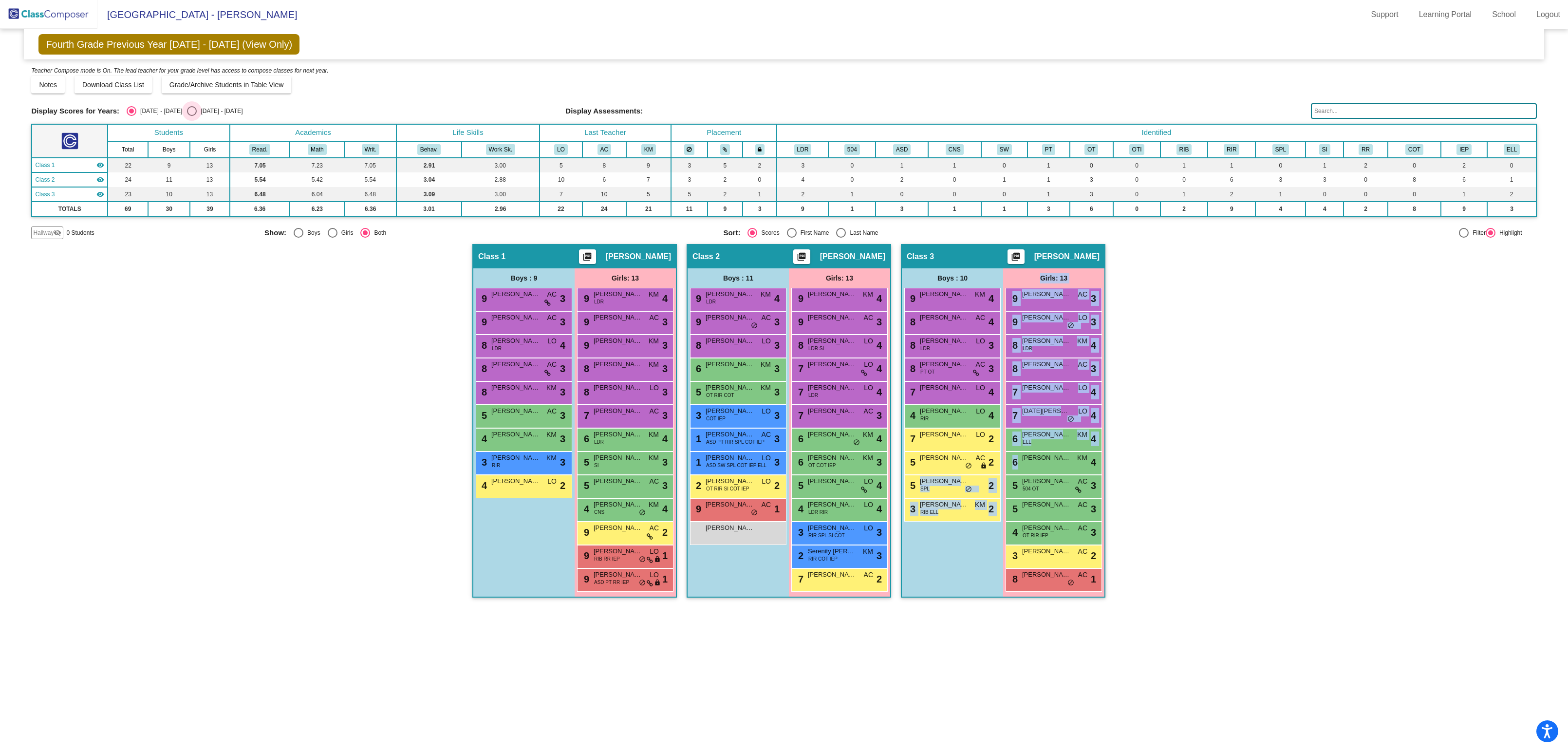
click at [191, 116] on input "[DATE] - [DATE]" at bounding box center [191, 116] width 1 height 1
radio input "true"
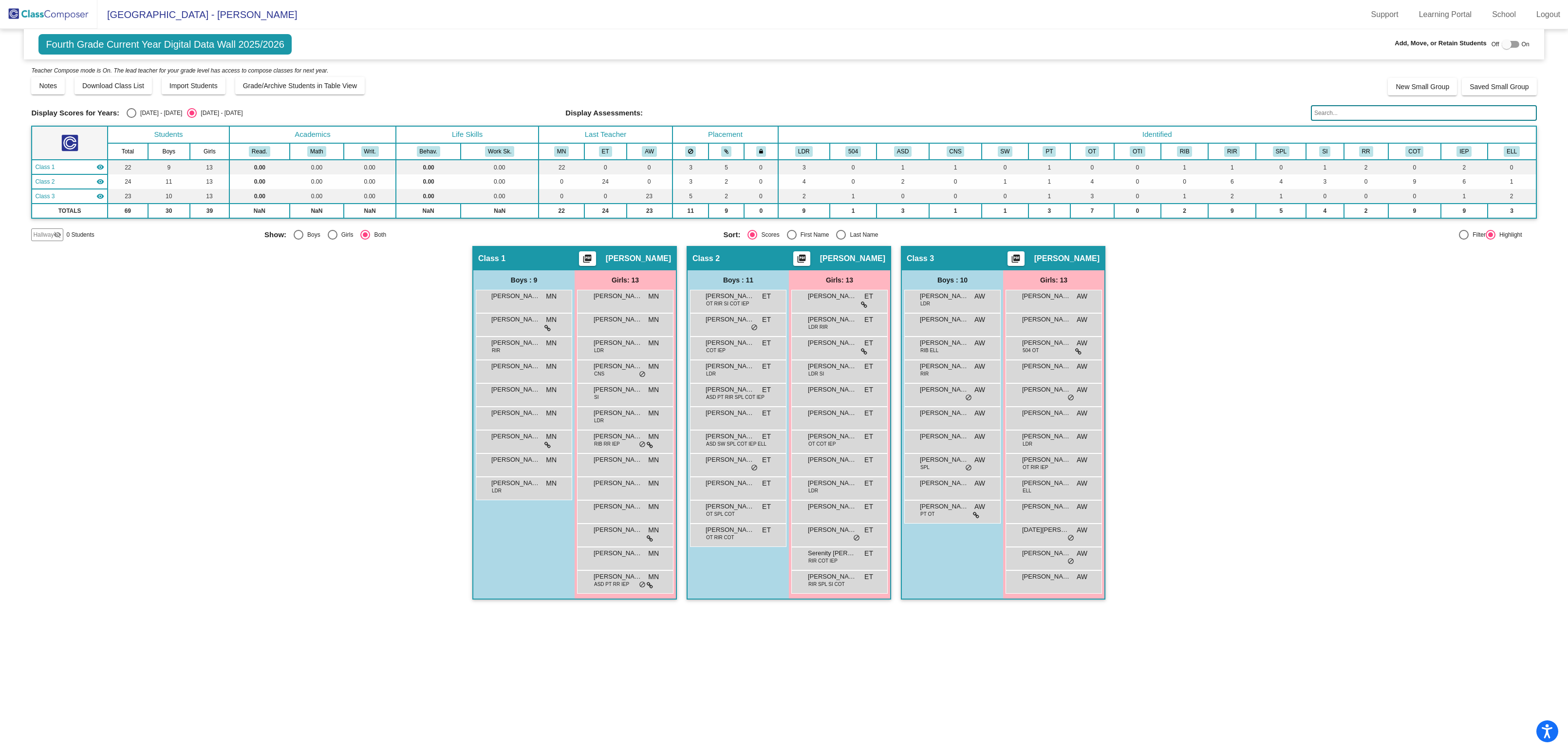
click at [1140, 462] on div "Hallway - Hallway Class picture_as_pdf Add Student First Name Last Name Student…" at bounding box center [784, 428] width 1505 height 363
click at [1507, 48] on div at bounding box center [1507, 44] width 10 height 10
checkbox input "true"
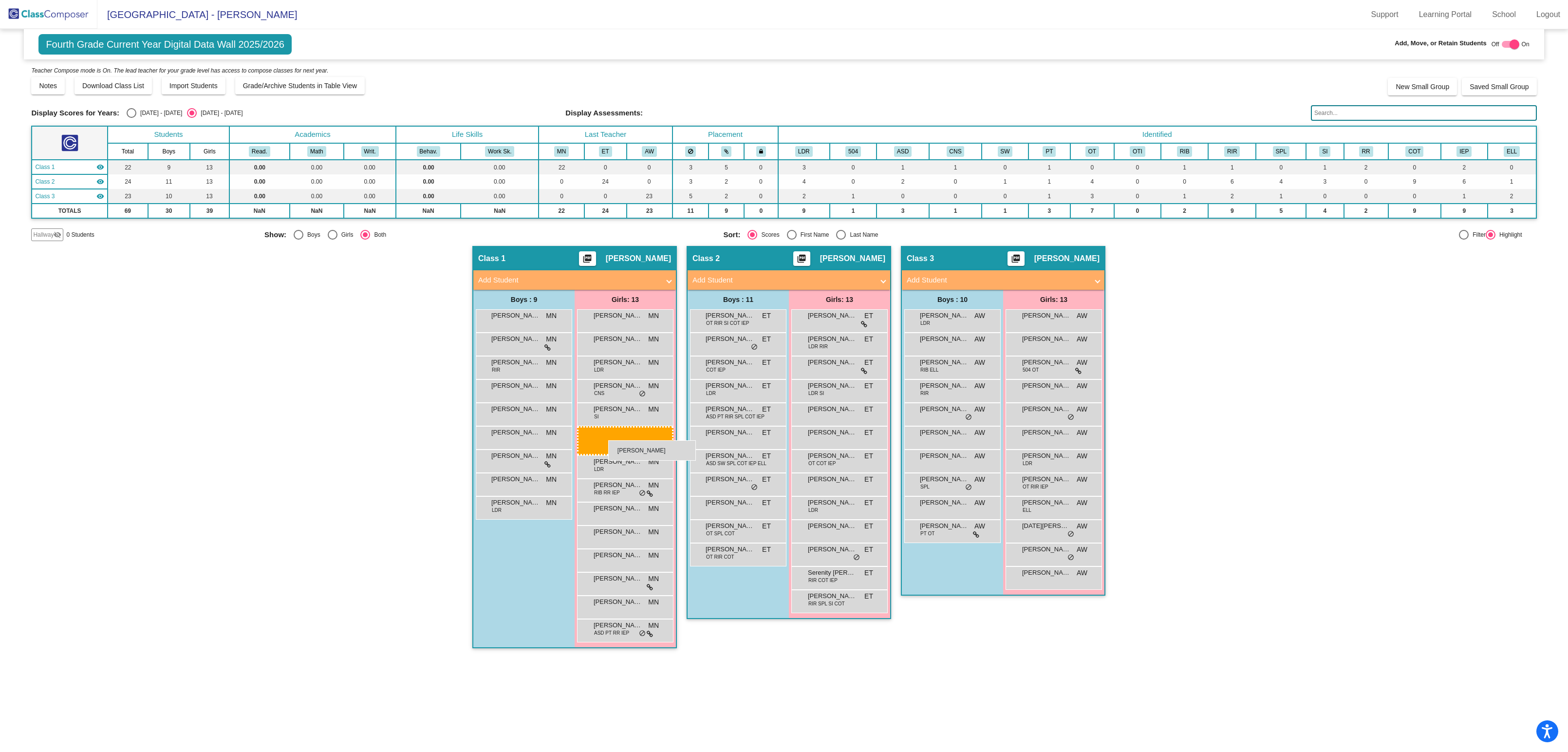
drag, startPoint x: 1067, startPoint y: 527, endPoint x: 609, endPoint y: 441, distance: 466.0
click at [132, 113] on div "Select an option" at bounding box center [131, 113] width 10 height 10
click at [132, 118] on input "[DATE] - [DATE]" at bounding box center [131, 118] width 1 height 1
radio input "true"
